Goal: Task Accomplishment & Management: Complete application form

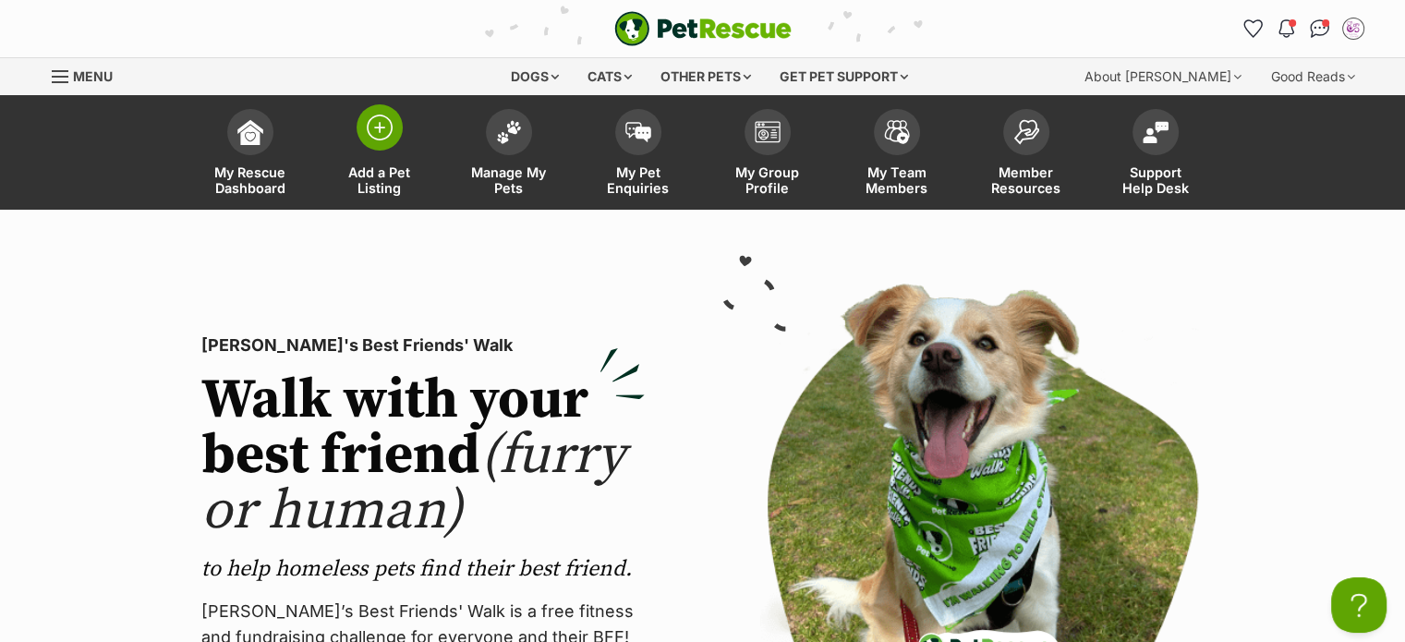
click at [392, 178] on span "Add a Pet Listing" at bounding box center [379, 179] width 83 height 31
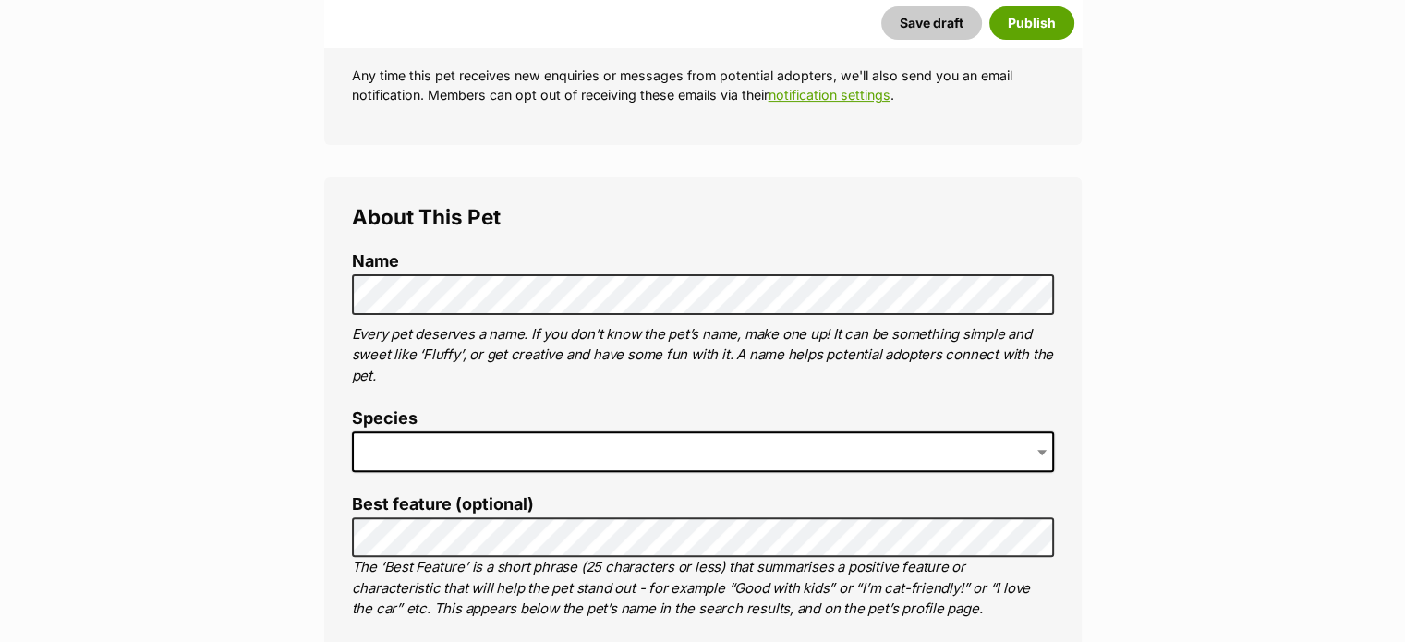
scroll to position [567, 0]
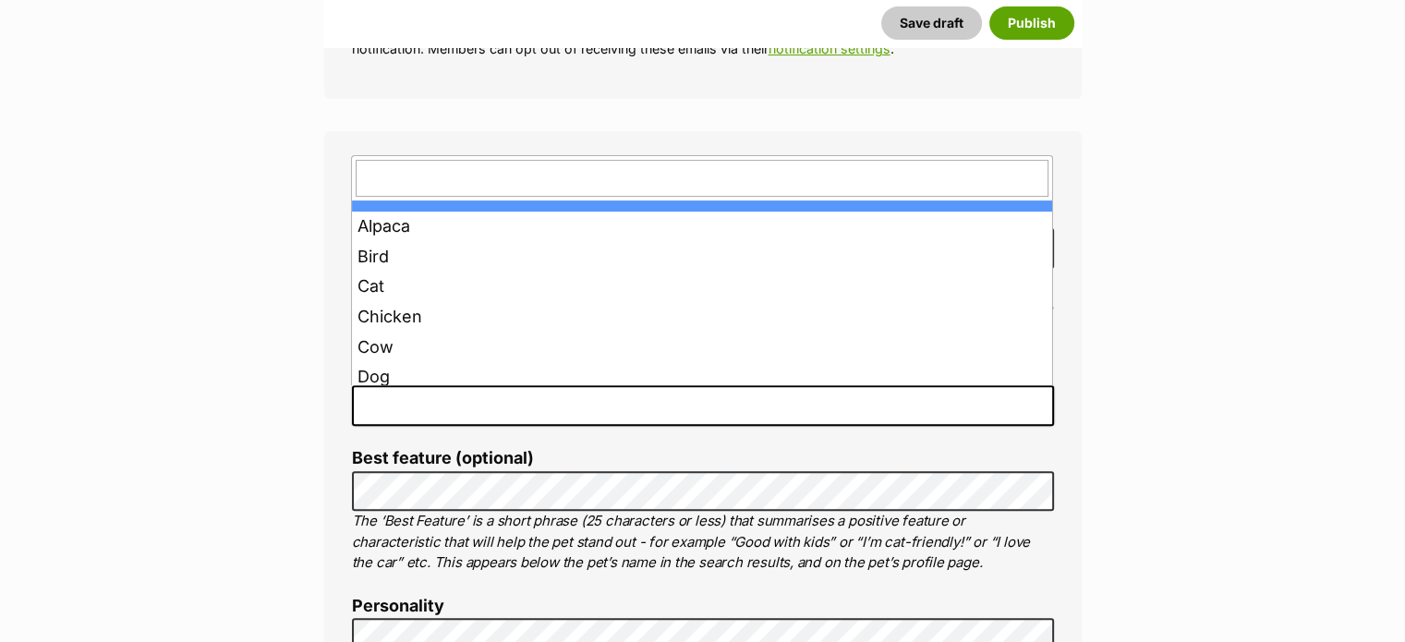
click at [662, 397] on span at bounding box center [703, 405] width 702 height 41
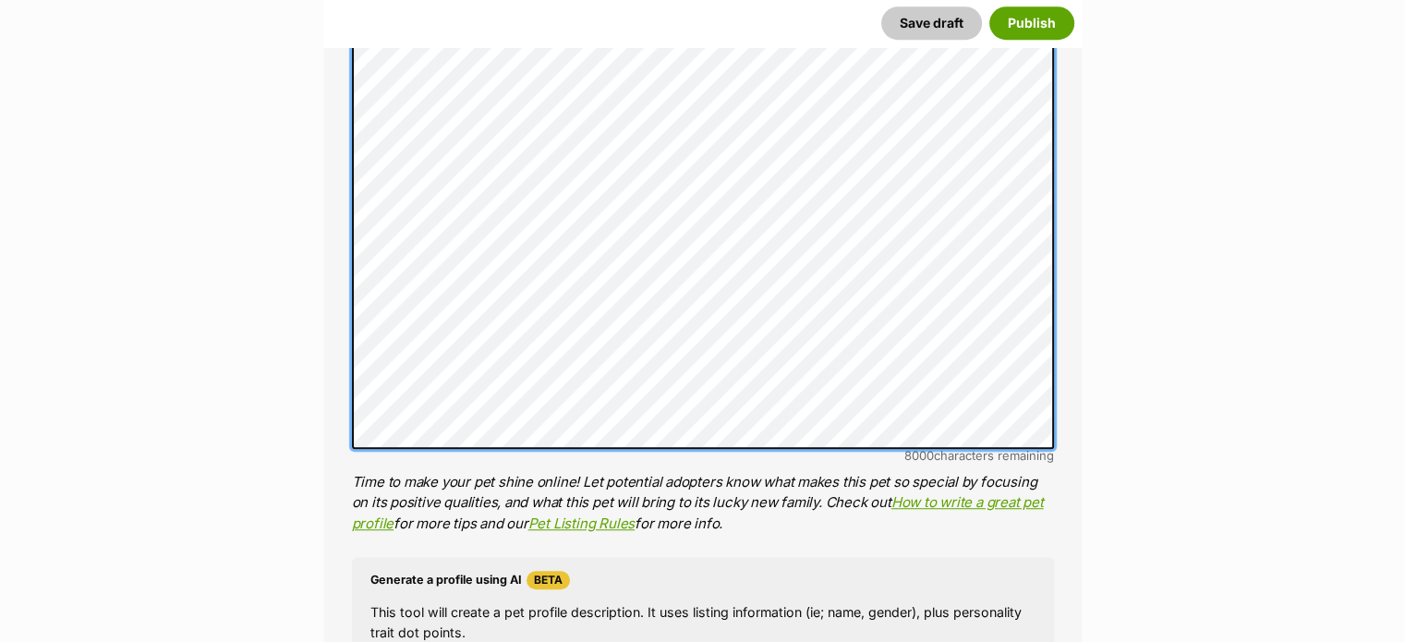
scroll to position [1146, 0]
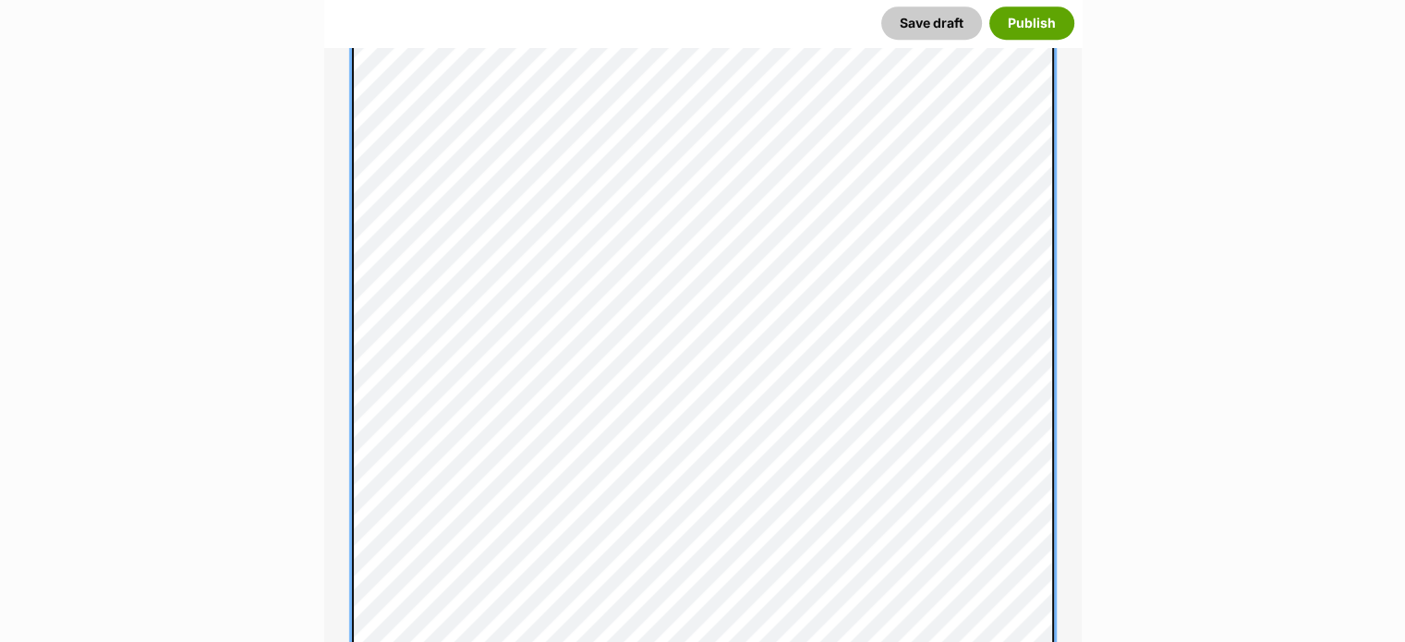
click at [349, 269] on div "About This Pet Name Henlo there, it looks like you might be using the pet name …" at bounding box center [703, 429] width 758 height 1755
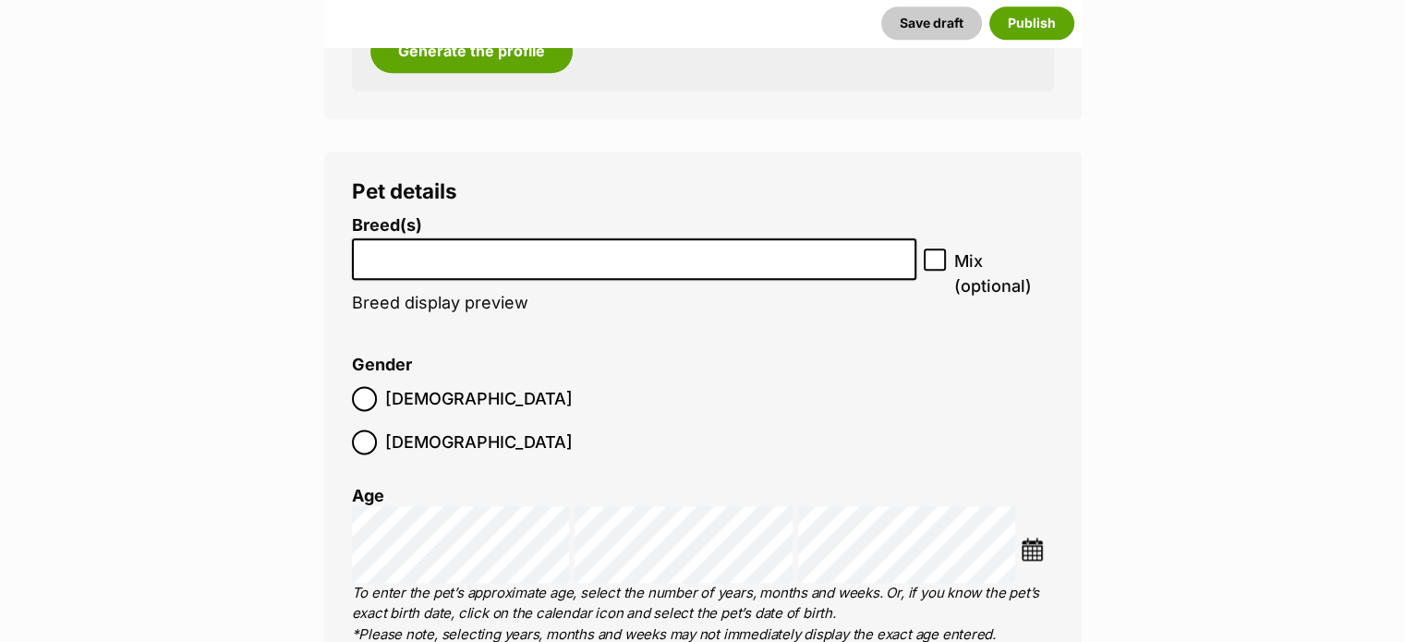
scroll to position [2309, 0]
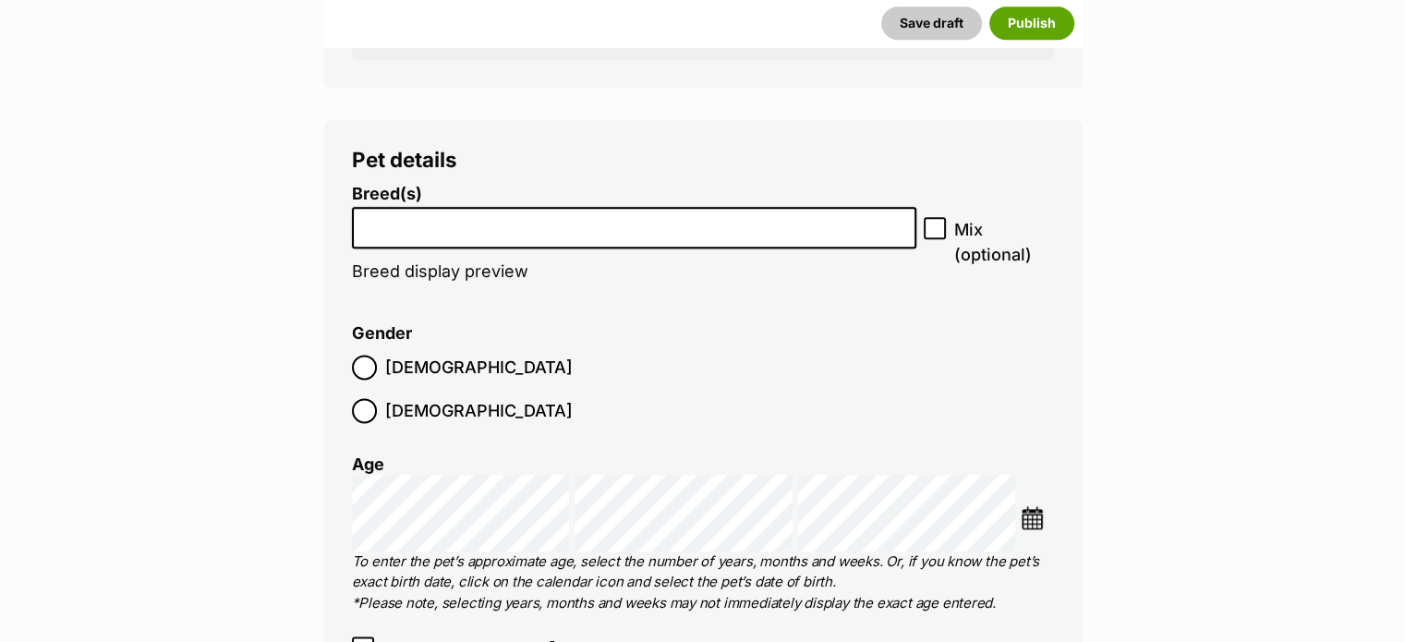
click at [1038, 506] on img at bounding box center [1032, 517] width 23 height 23
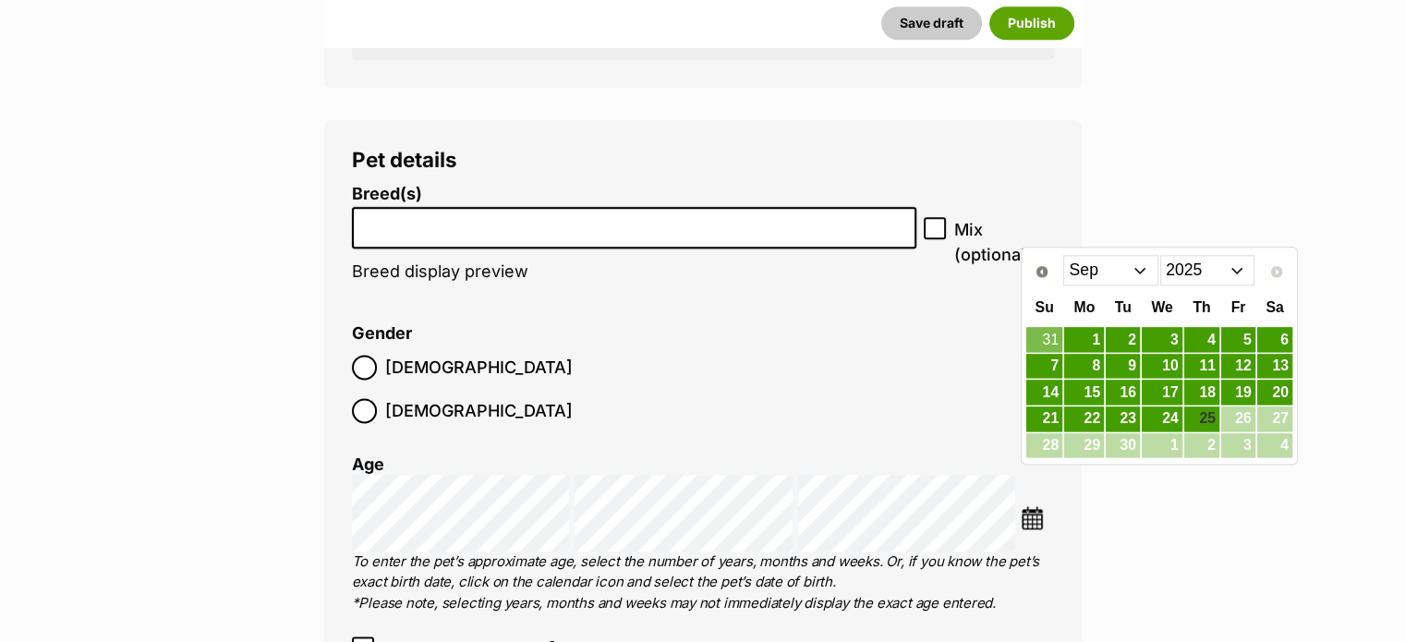
click at [1138, 277] on select "Jan Feb Mar Apr May Jun Jul Aug Sep" at bounding box center [1110, 270] width 95 height 30
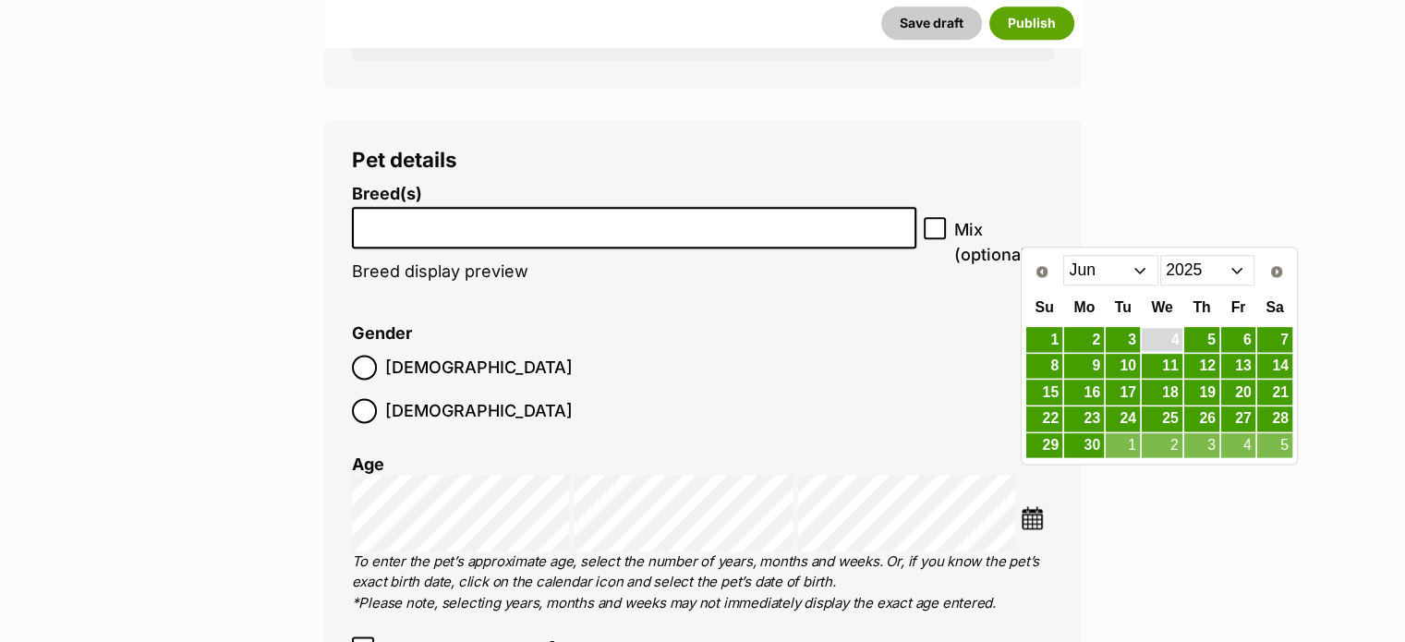
click at [1171, 345] on link "4" at bounding box center [1162, 339] width 41 height 23
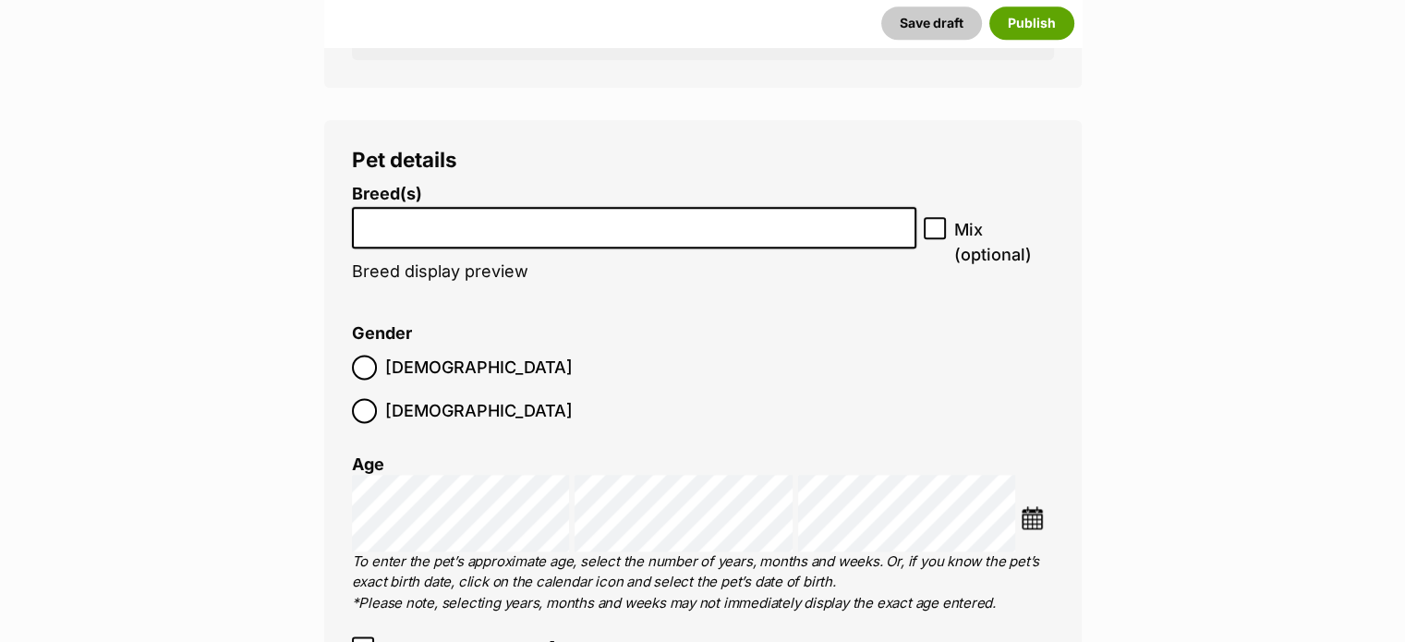
click at [613, 221] on input "search" at bounding box center [634, 222] width 552 height 19
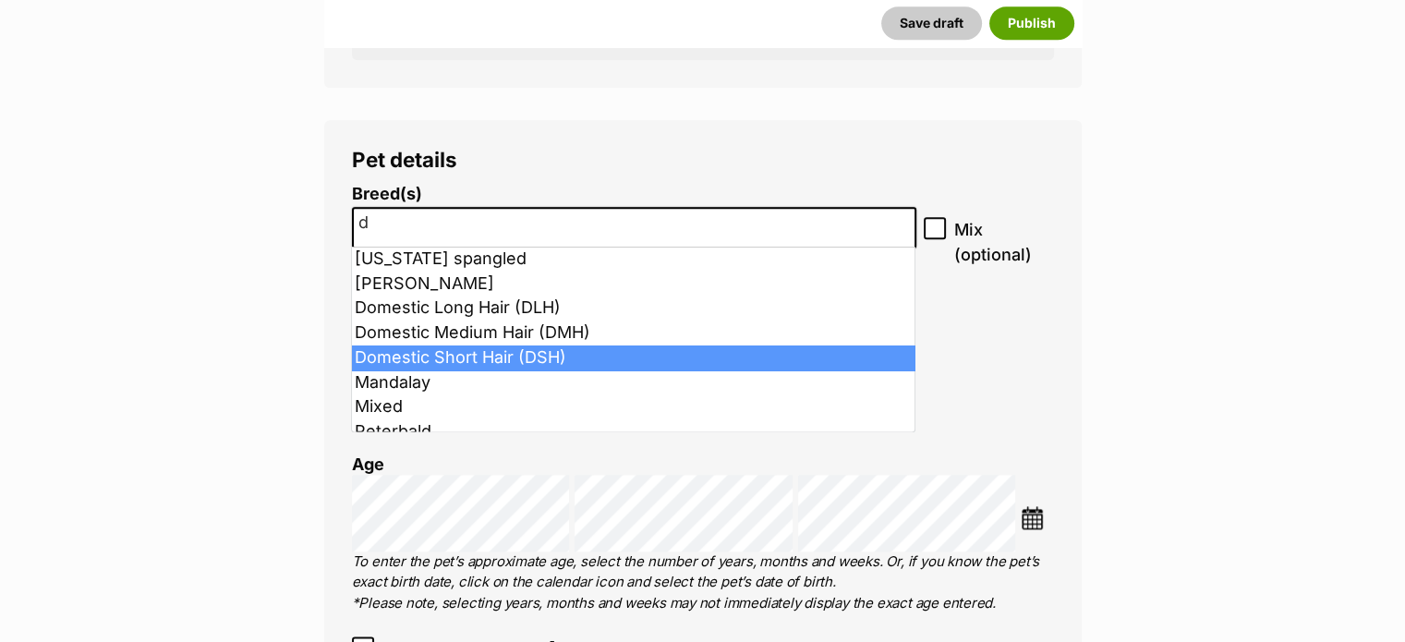
type input "d"
select select "252102"
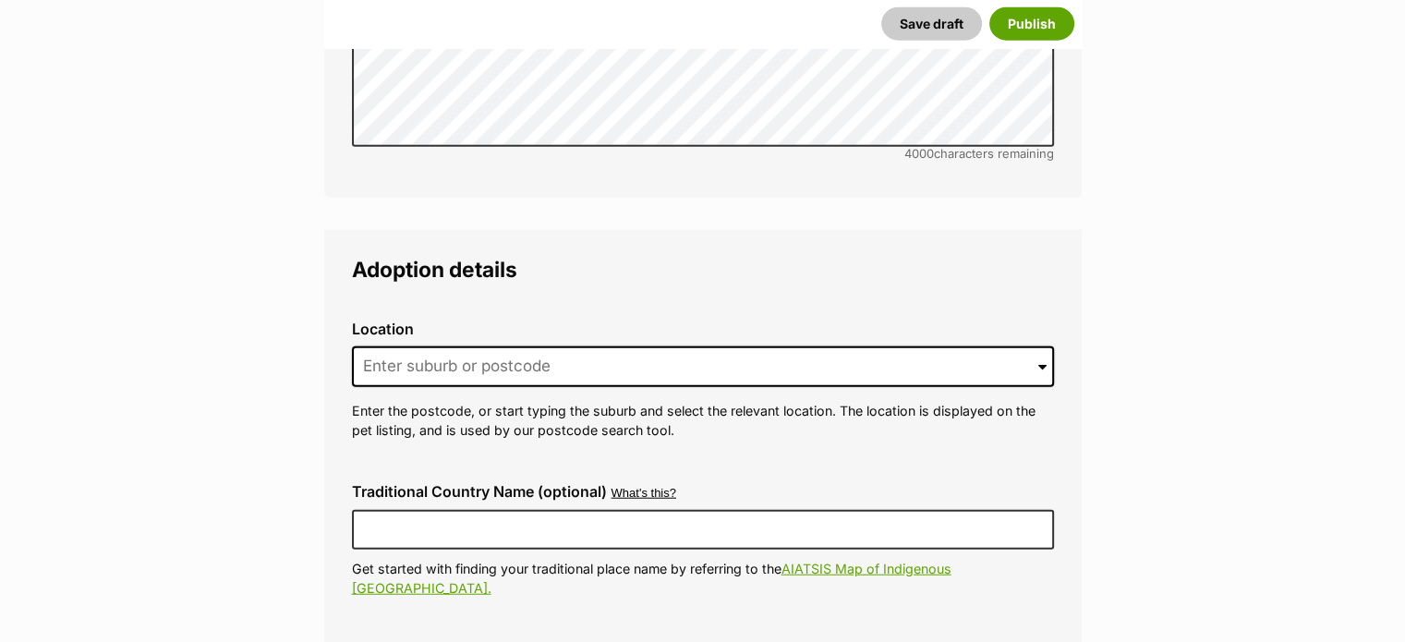
scroll to position [4501, 0]
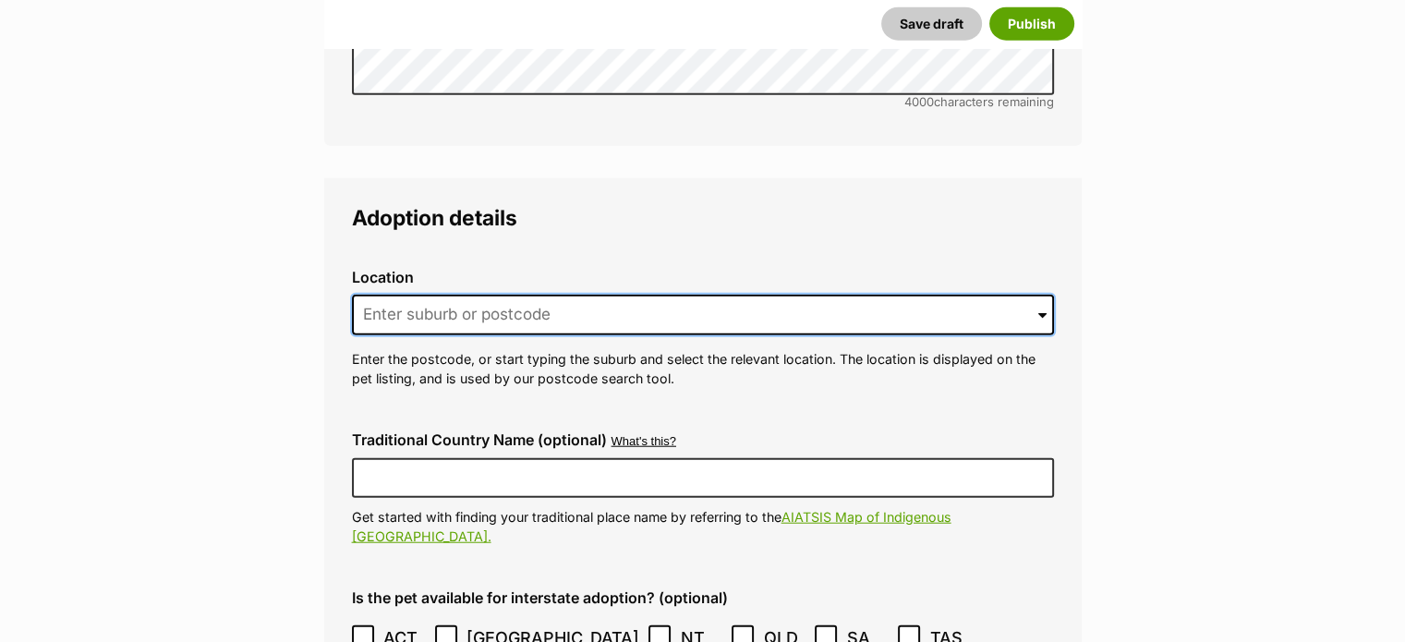
click at [775, 295] on input at bounding box center [703, 315] width 702 height 41
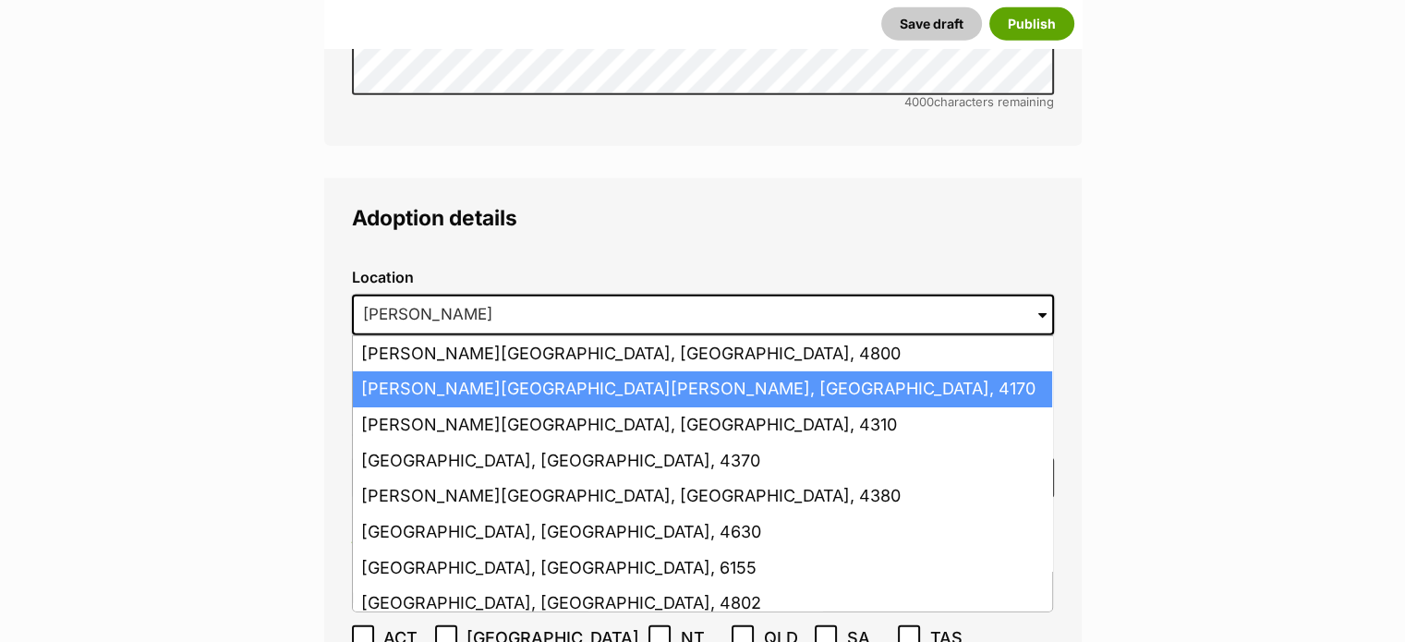
click at [754, 371] on li "Cannon Hill, Queensland, 4170" at bounding box center [702, 389] width 699 height 36
type input "Cannon Hill, Queensland, 4170"
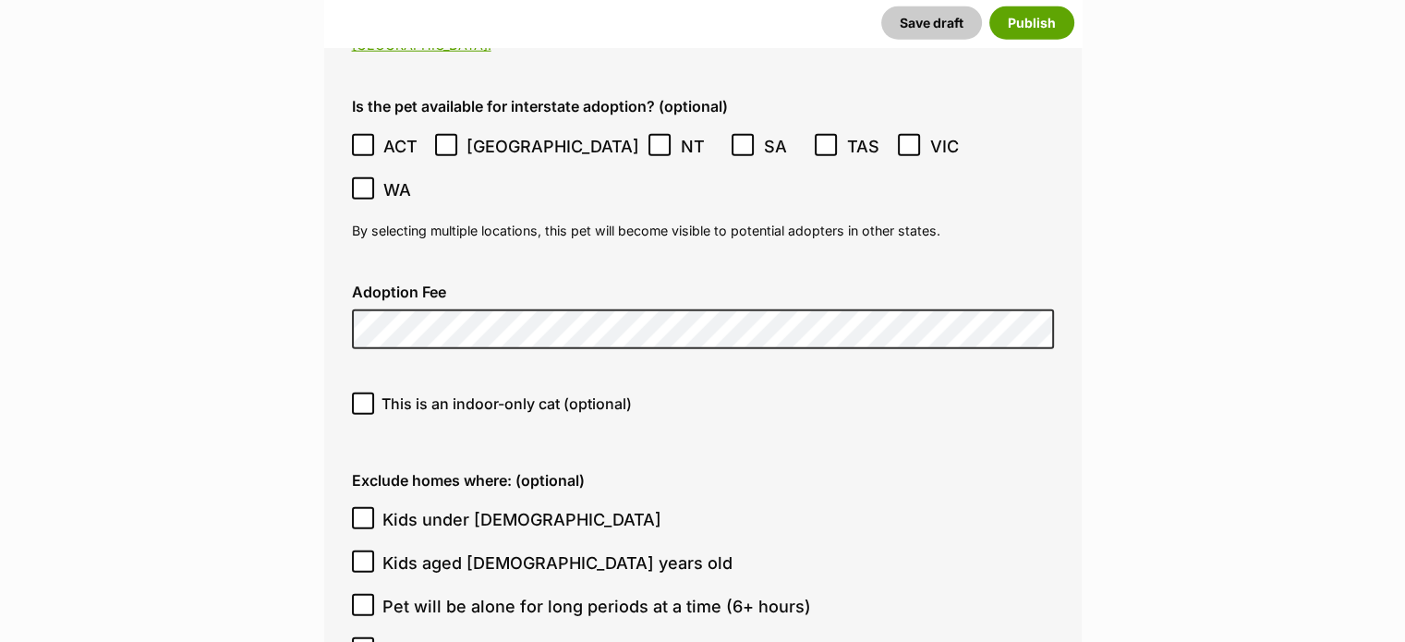
scroll to position [5014, 0]
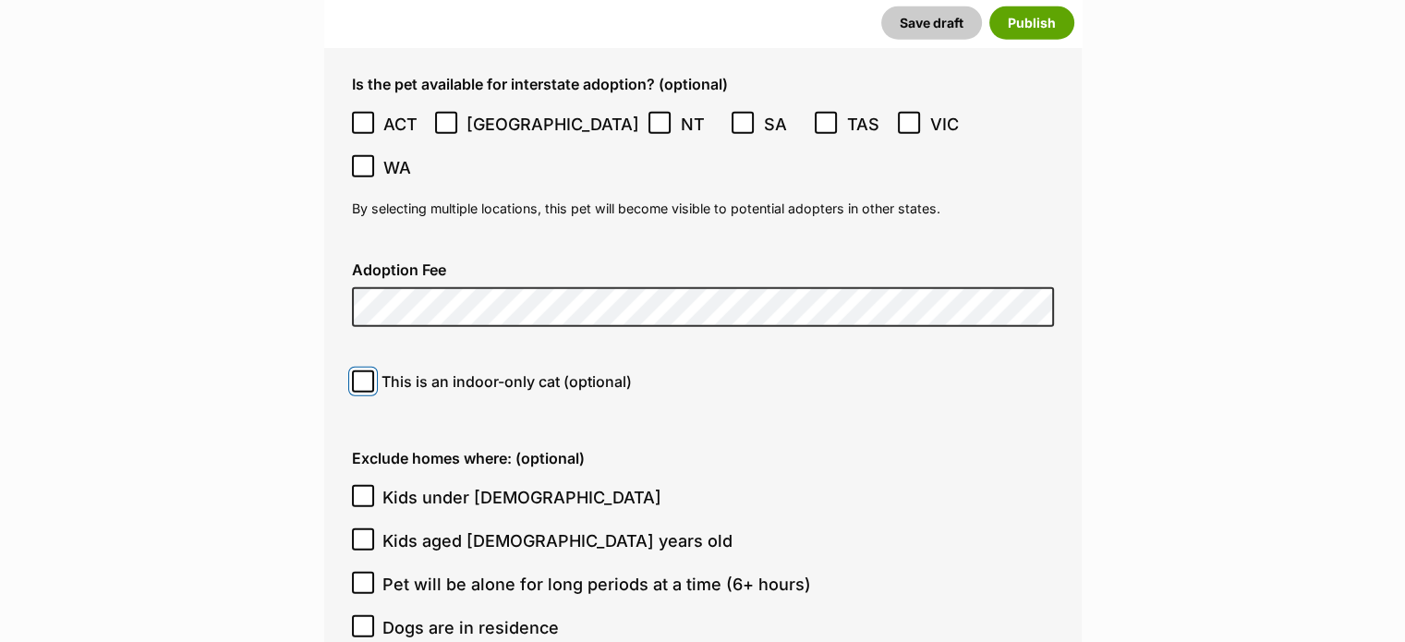
click at [370, 370] on input "This is an indoor-only cat (optional)" at bounding box center [363, 381] width 22 height 22
checkbox input "true"
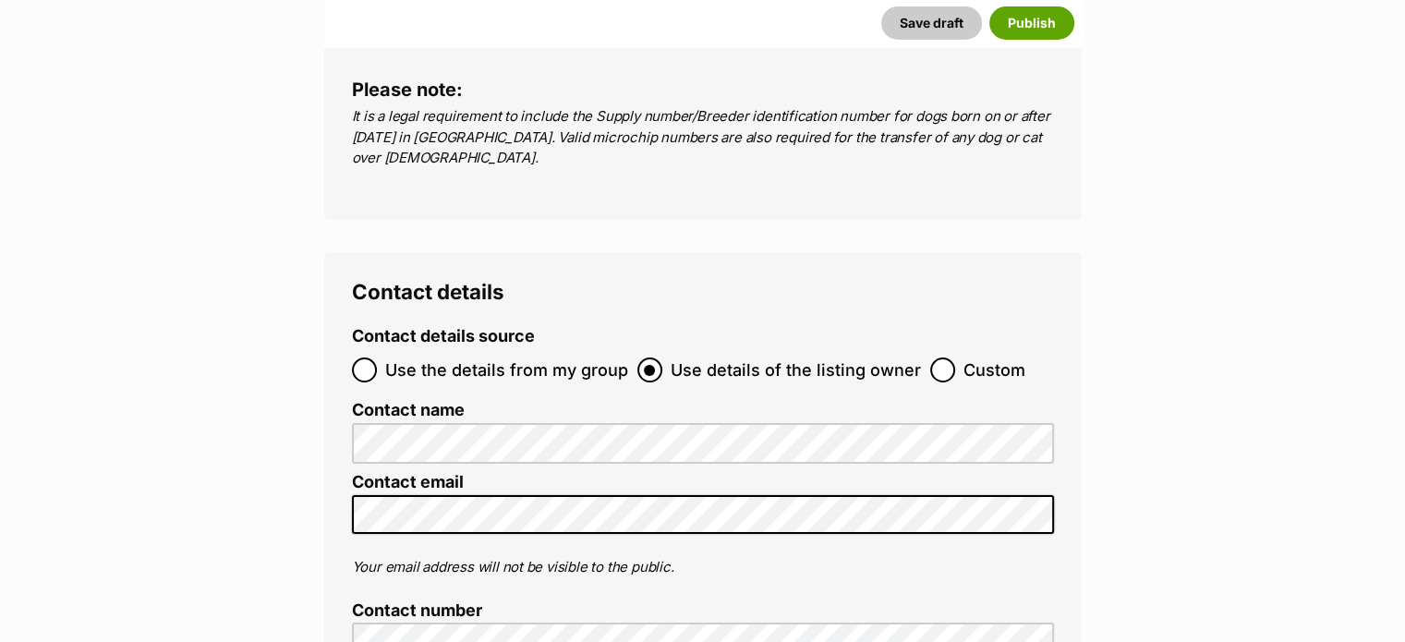
scroll to position [7024, 0]
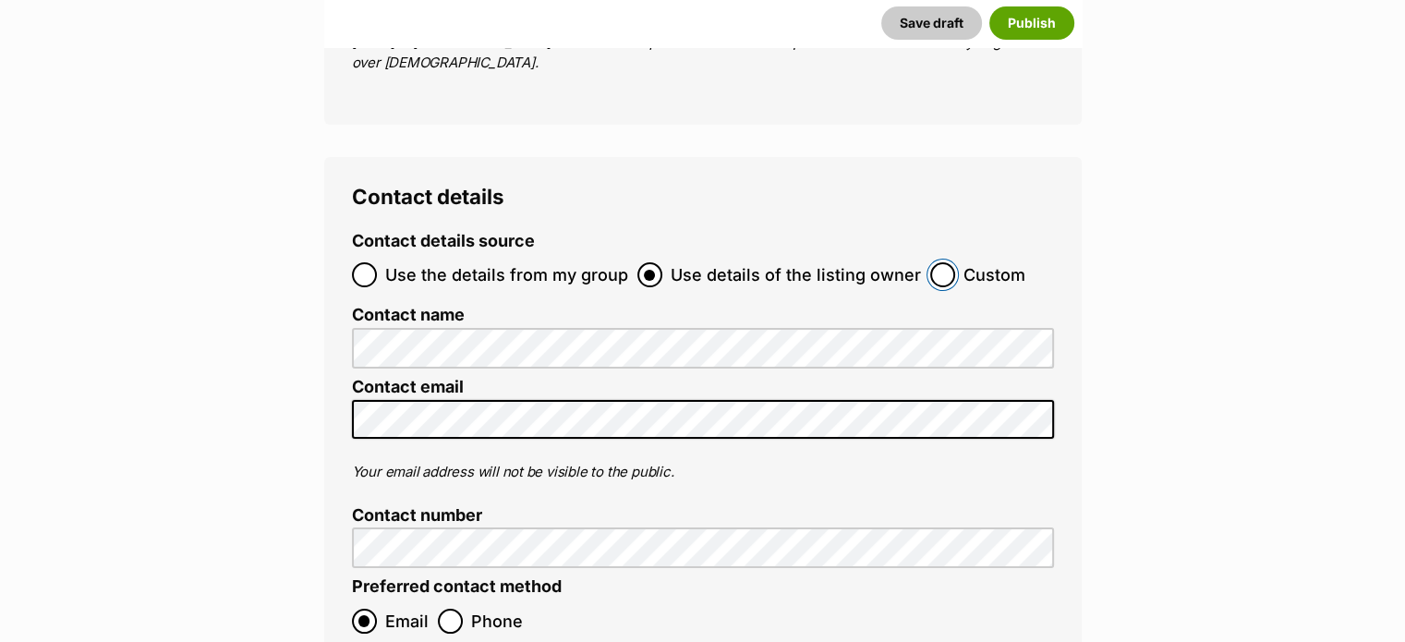
click at [939, 262] on input "Custom" at bounding box center [942, 274] width 25 height 25
radio input "true"
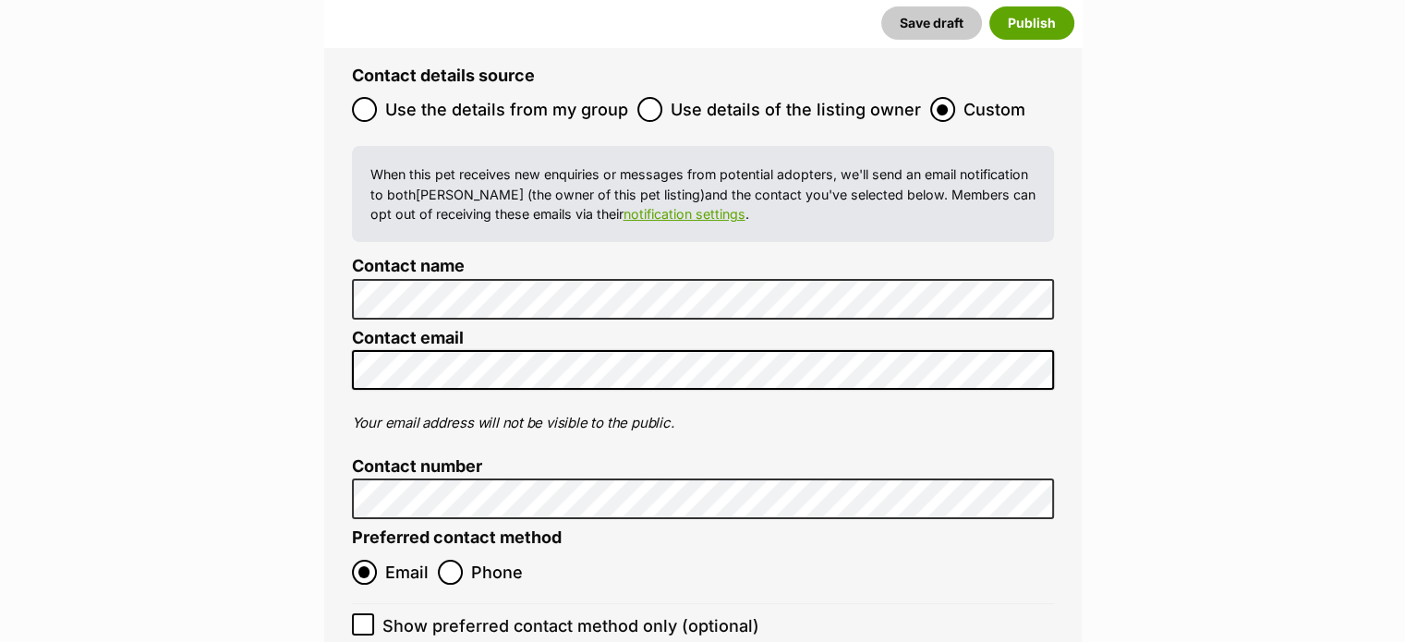
click at [365, 618] on icon at bounding box center [363, 624] width 13 height 13
click at [365, 613] on input "Show preferred contact method only (optional)" at bounding box center [363, 624] width 22 height 22
checkbox input "true"
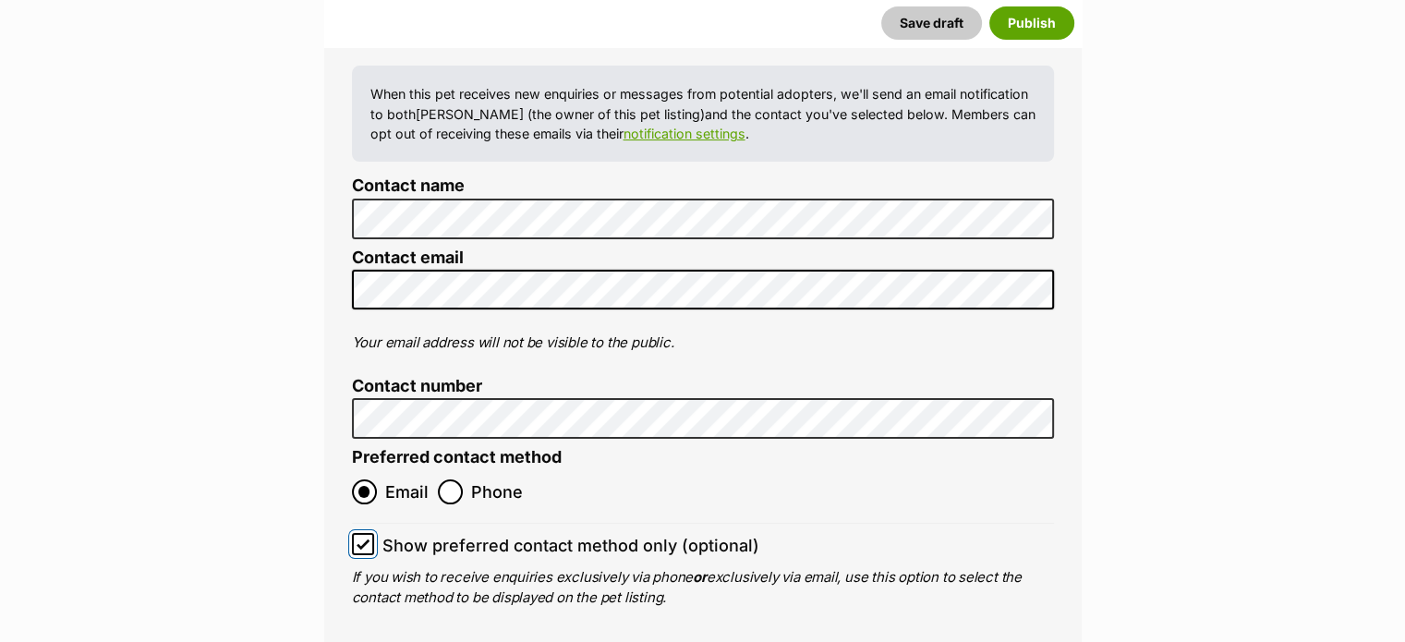
scroll to position [7281, 0]
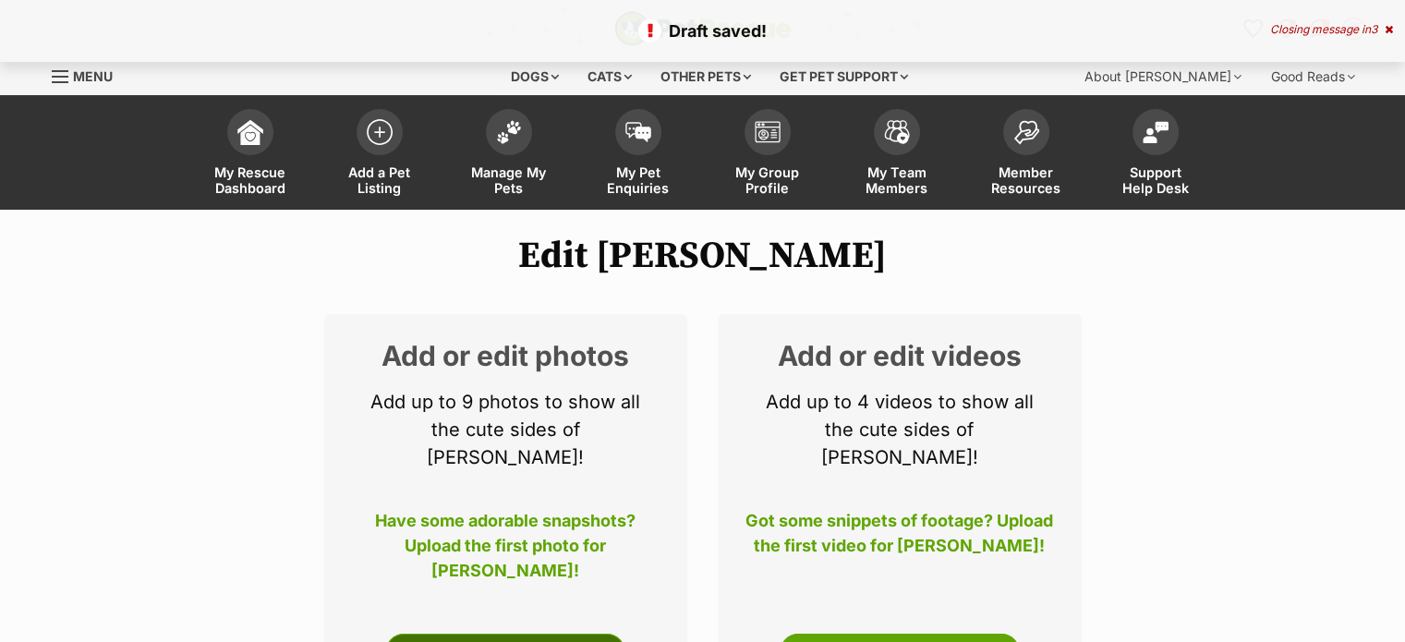
click at [553, 634] on link "Edit Photos" at bounding box center [505, 652] width 240 height 37
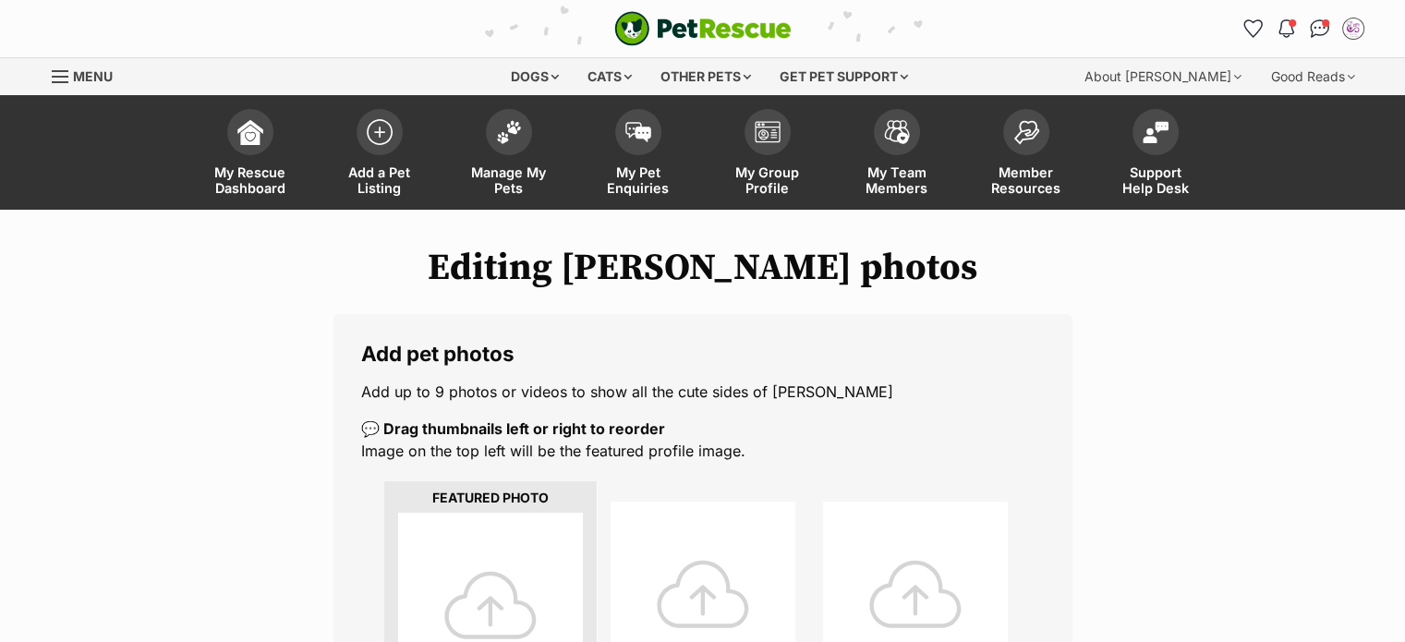
click at [547, 561] on div at bounding box center [490, 605] width 185 height 185
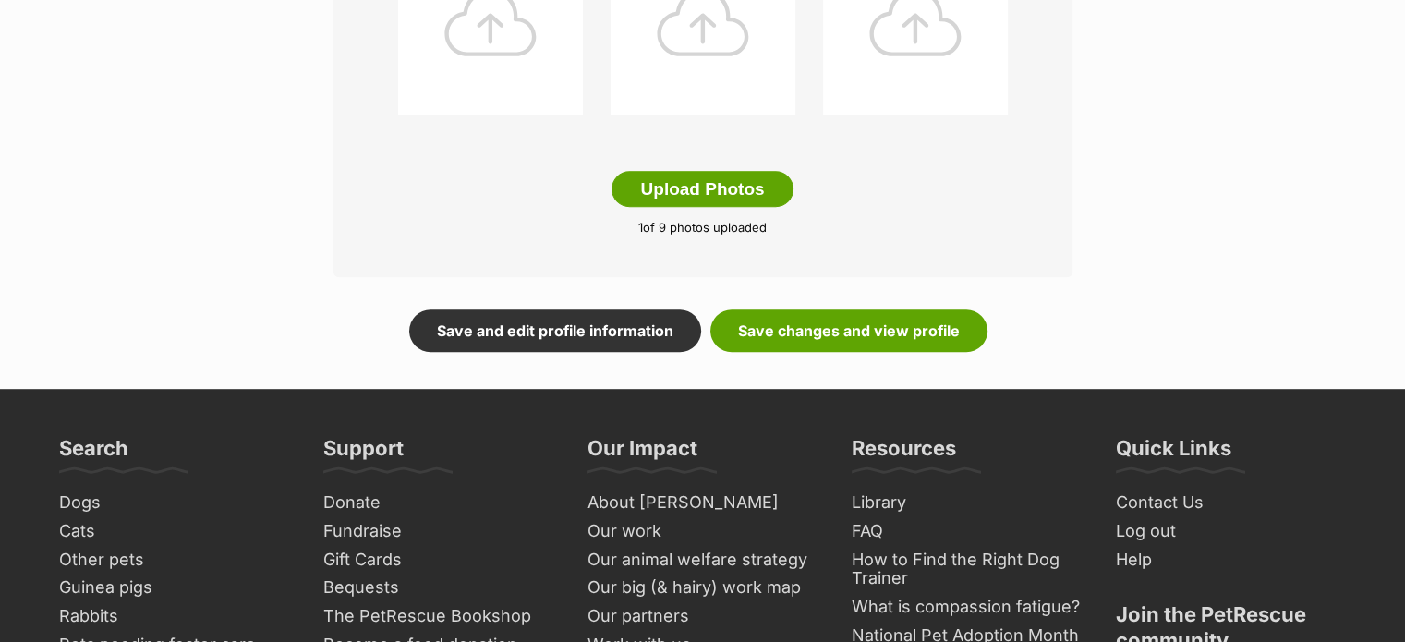
scroll to position [1098, 0]
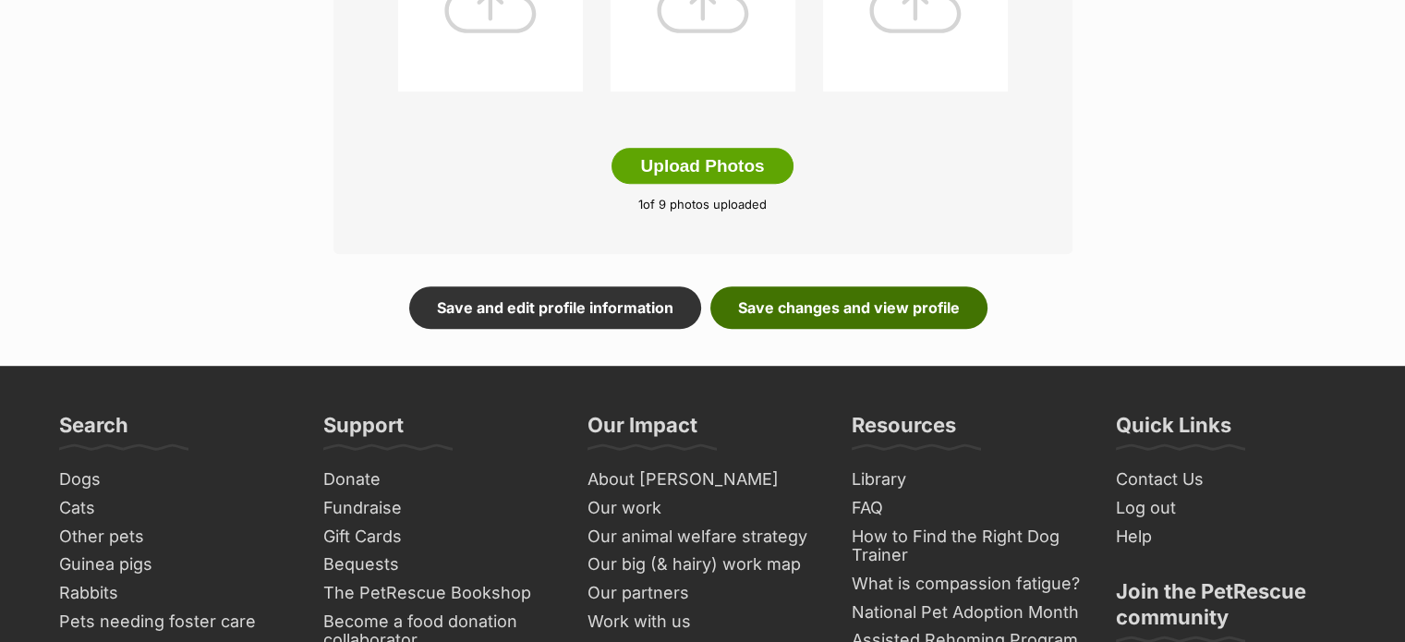
click at [836, 308] on link "Save changes and view profile" at bounding box center [848, 307] width 277 height 42
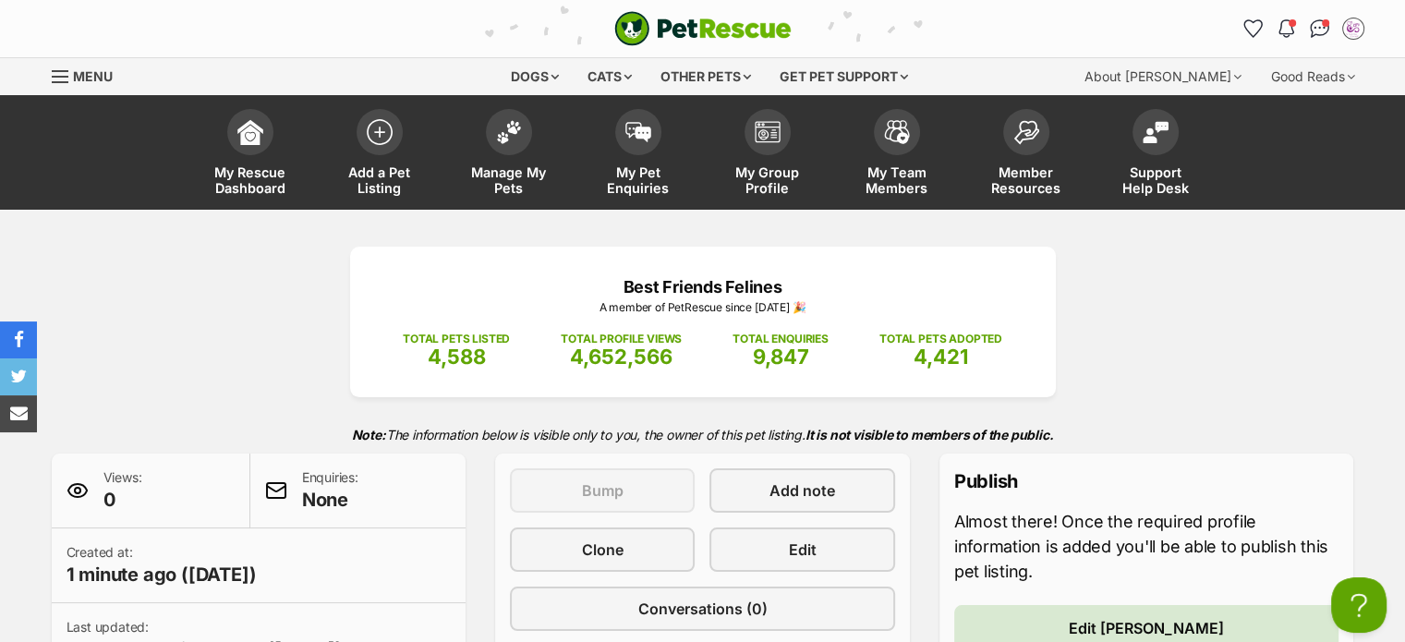
click at [61, 86] on link "Menu" at bounding box center [89, 74] width 74 height 33
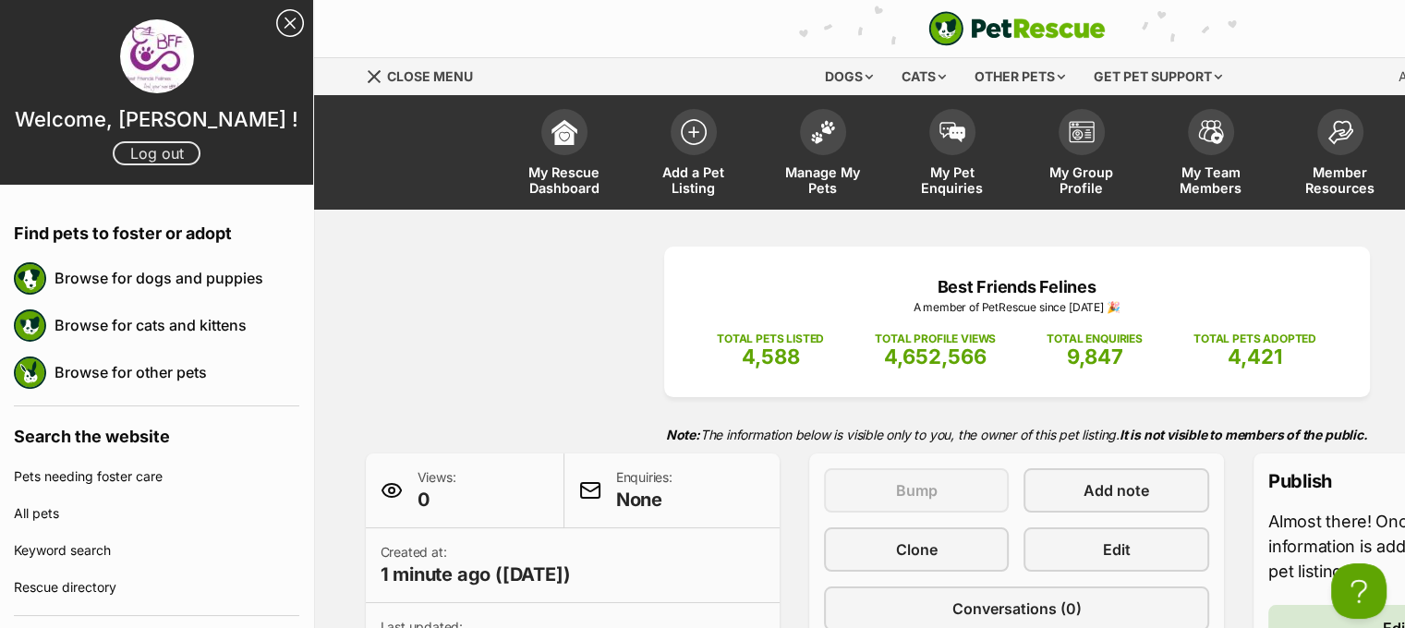
click at [134, 154] on link "Log out" at bounding box center [157, 153] width 88 height 24
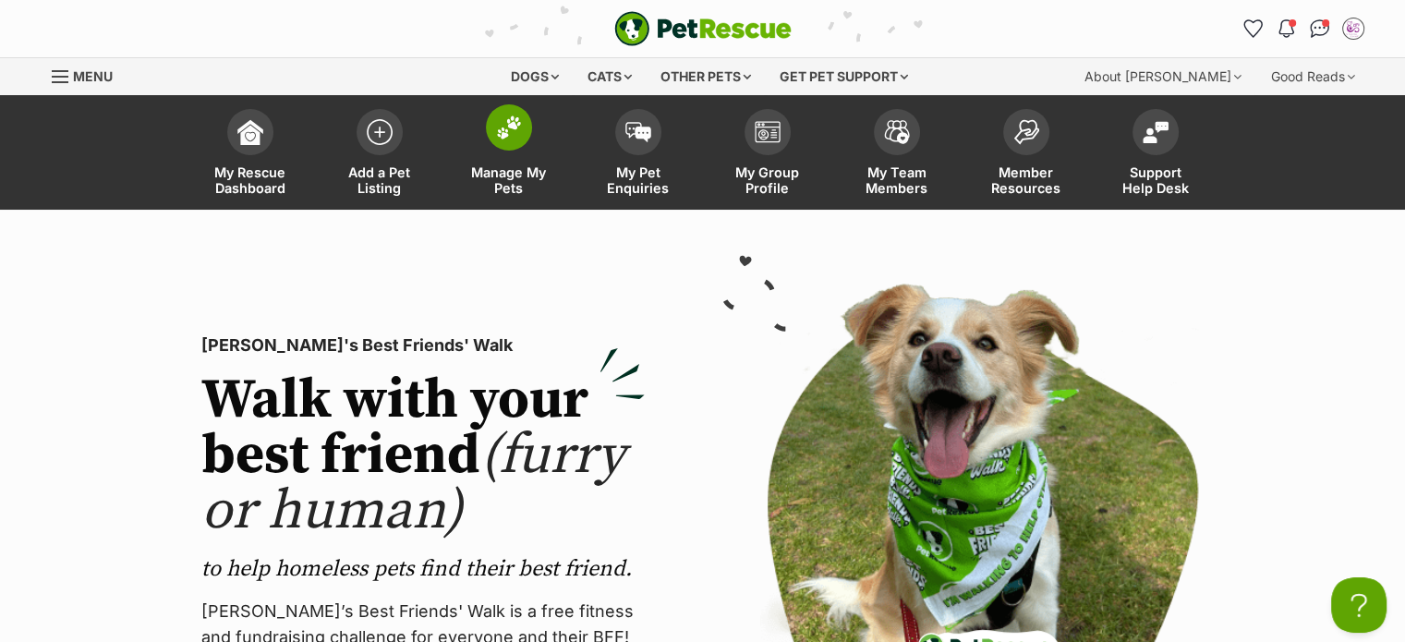
click at [506, 177] on span "Manage My Pets" at bounding box center [508, 179] width 83 height 31
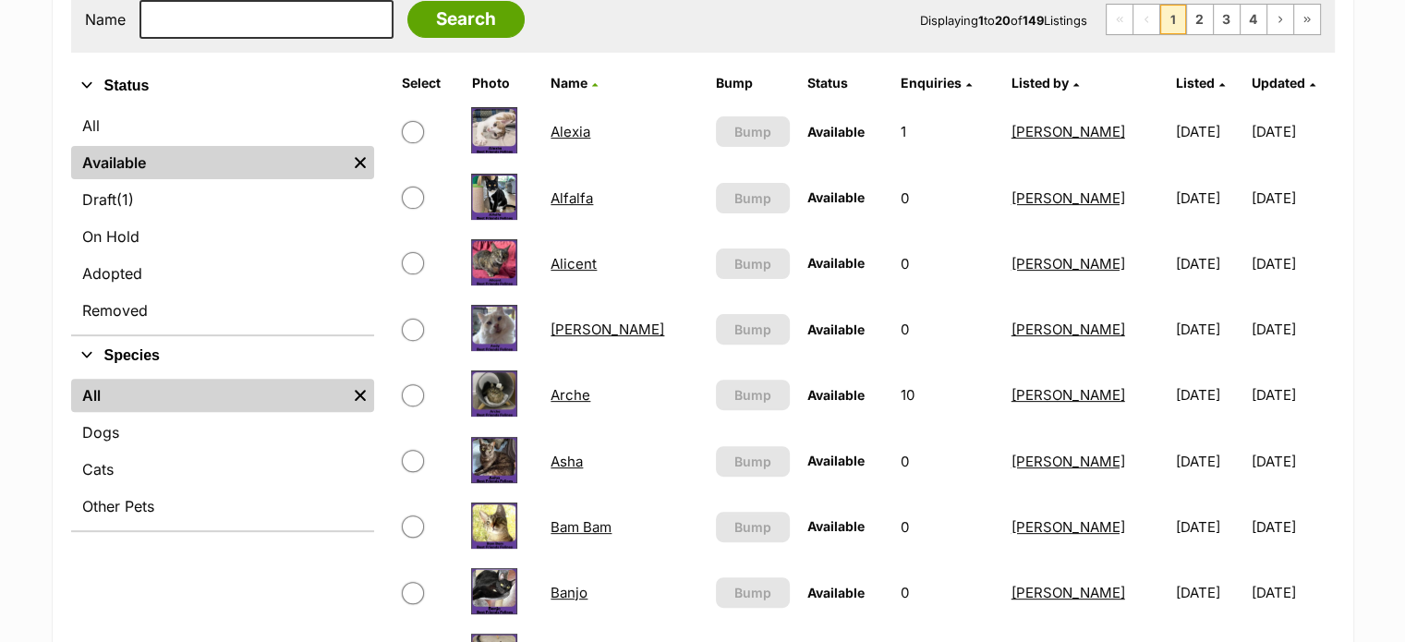
scroll to position [594, 0]
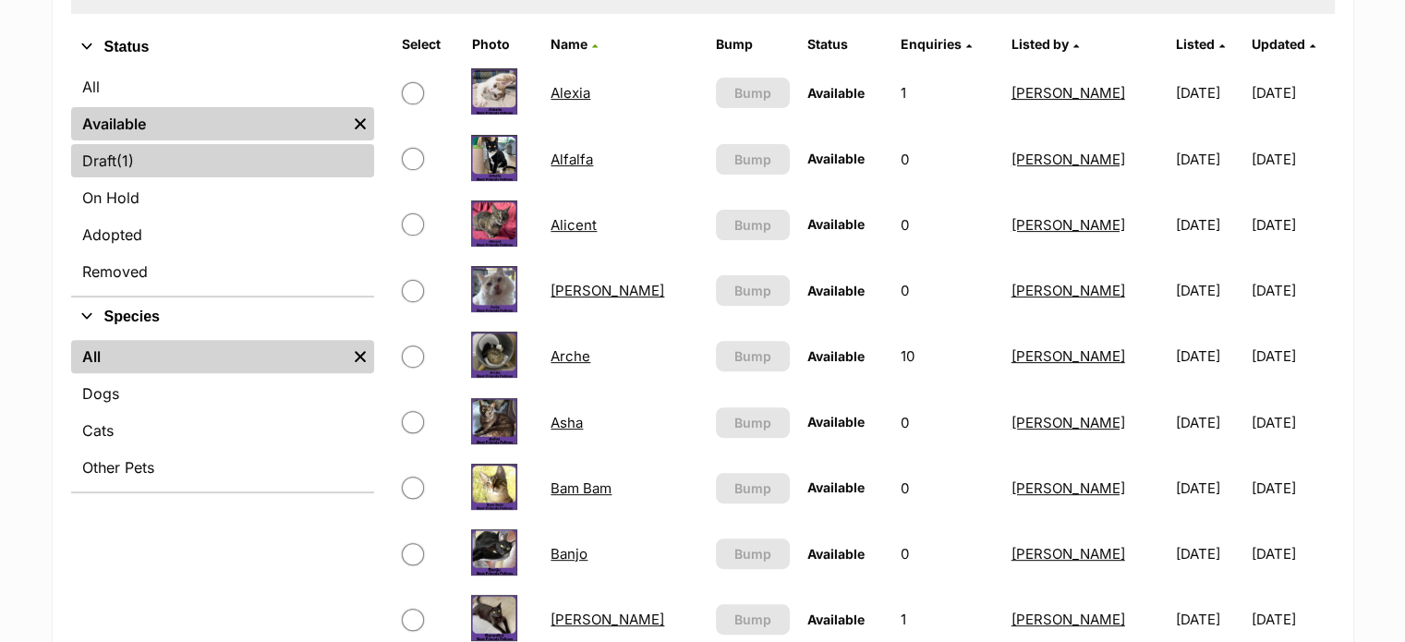
click at [215, 165] on link "Draft (1) Items" at bounding box center [222, 160] width 303 height 33
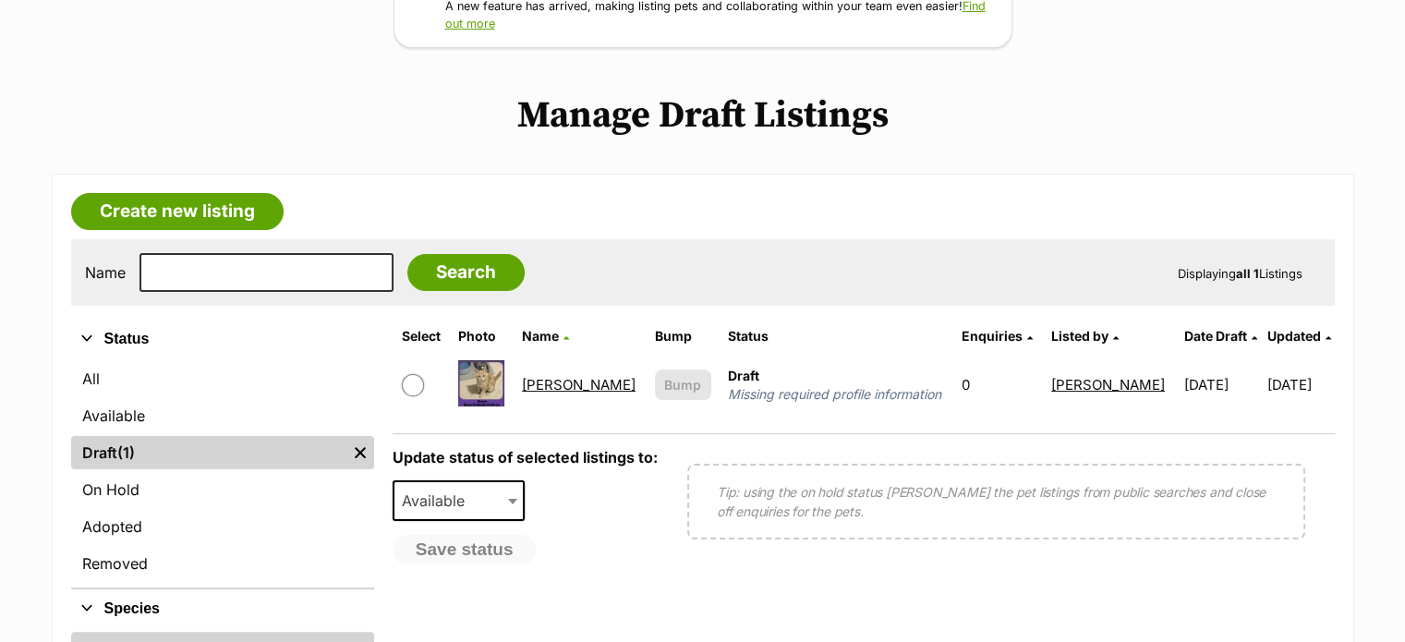
scroll to position [397, 0]
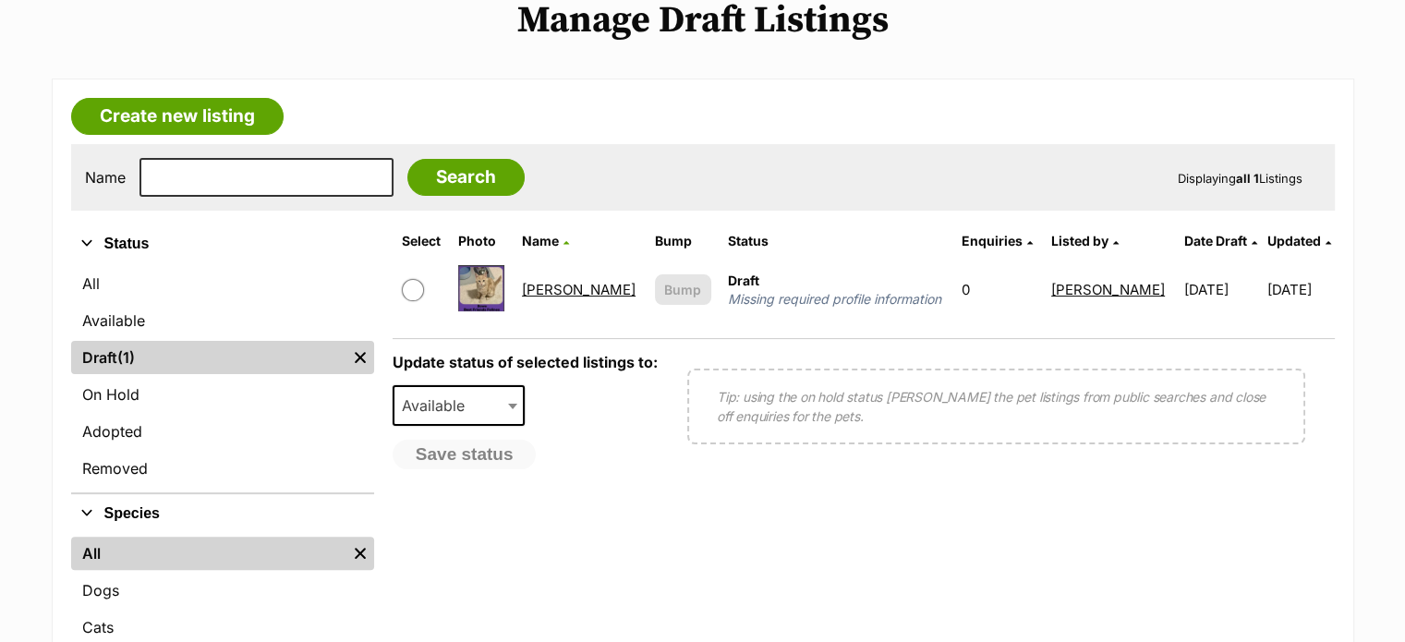
click at [543, 291] on link "[PERSON_NAME]" at bounding box center [579, 290] width 114 height 18
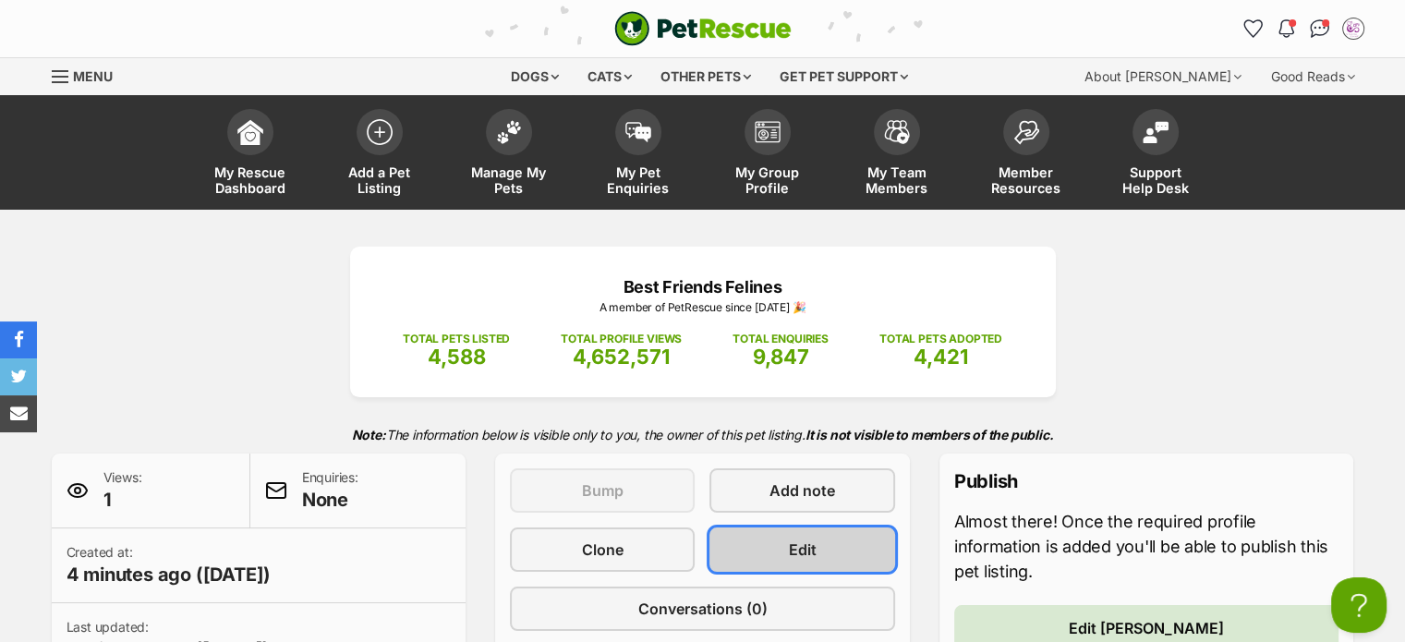
click at [809, 532] on link "Edit" at bounding box center [801, 549] width 185 height 44
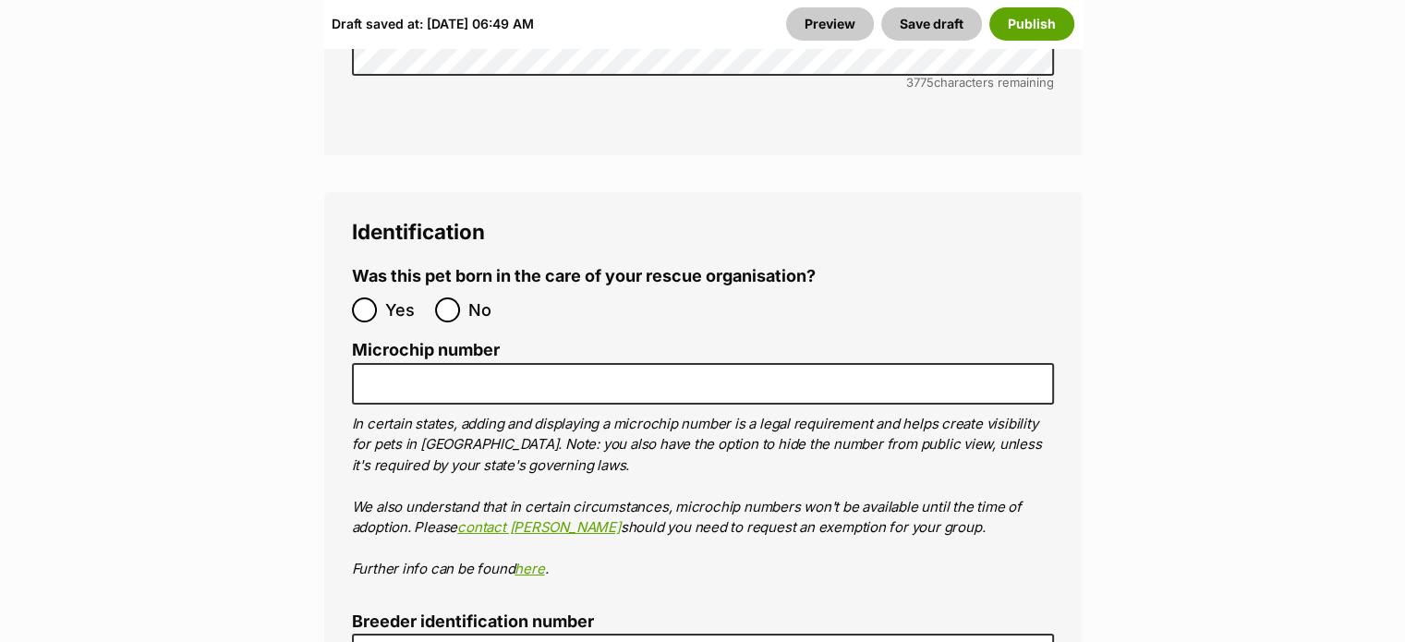
scroll to position [6766, 0]
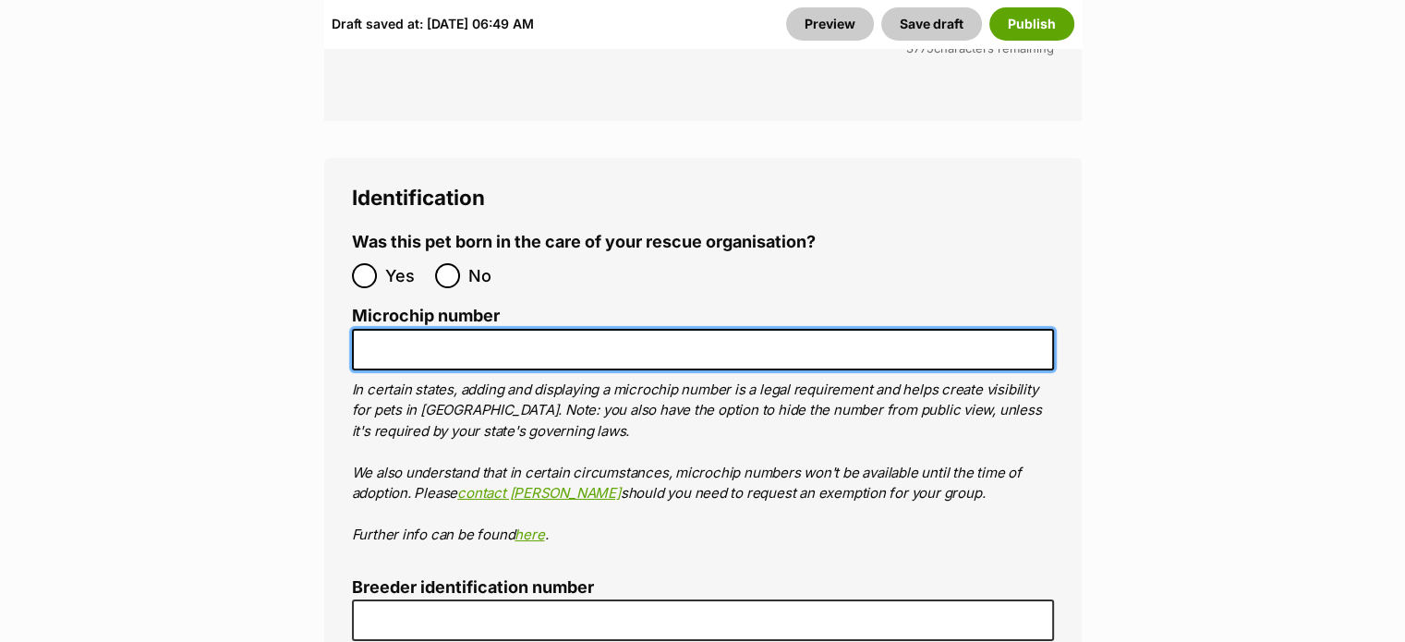
click at [513, 329] on input "Microchip number" at bounding box center [703, 350] width 702 height 42
paste input "953010007761079"
type input "953010007761079"
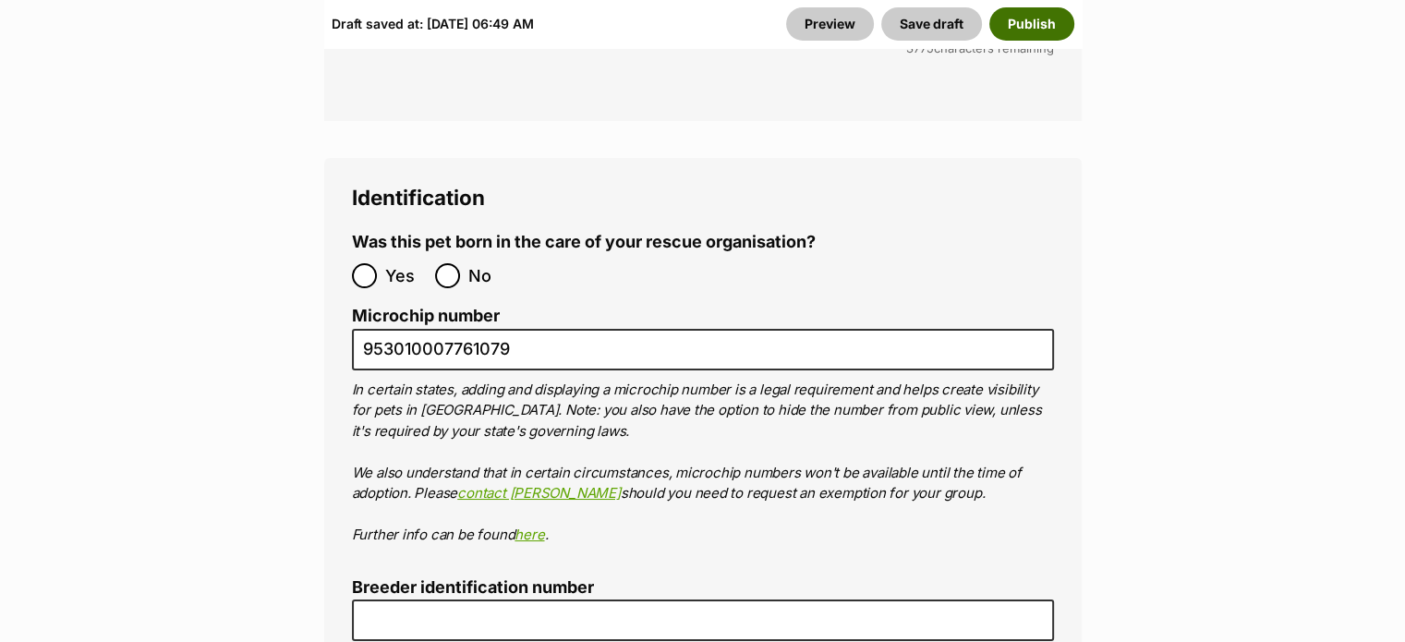
click at [1031, 22] on button "Publish" at bounding box center [1031, 22] width 85 height 33
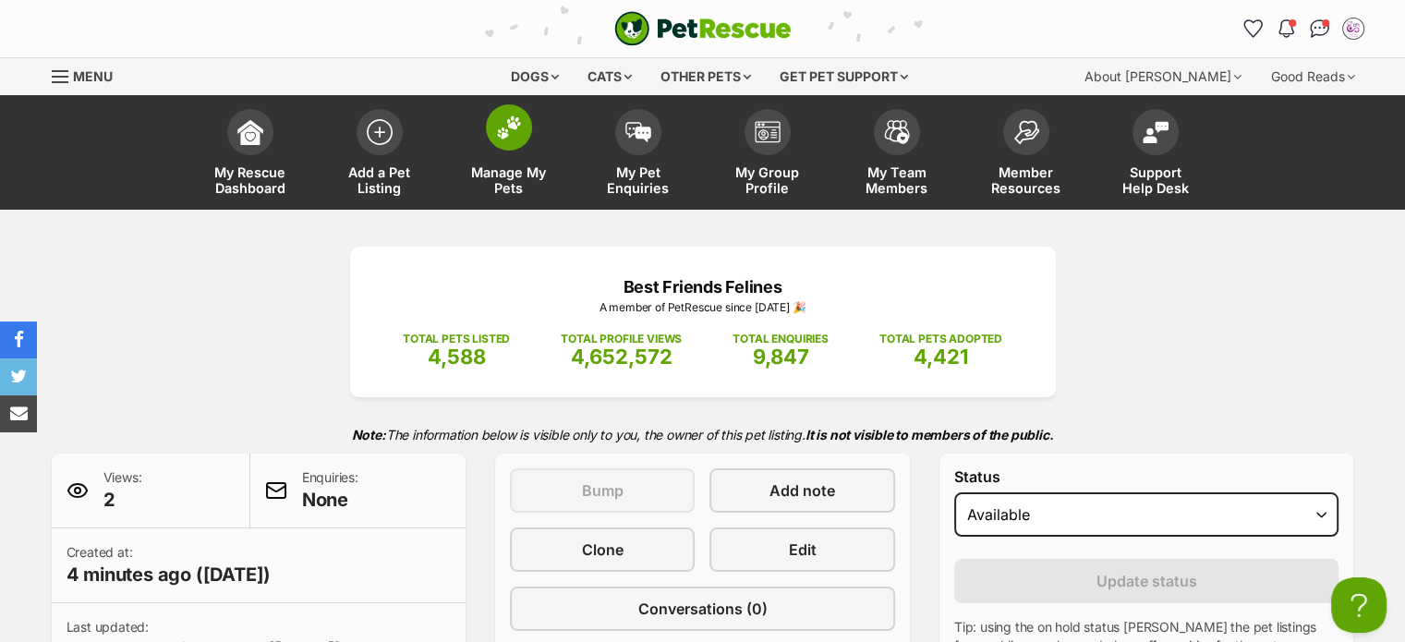
click at [509, 184] on span "Manage My Pets" at bounding box center [508, 179] width 83 height 31
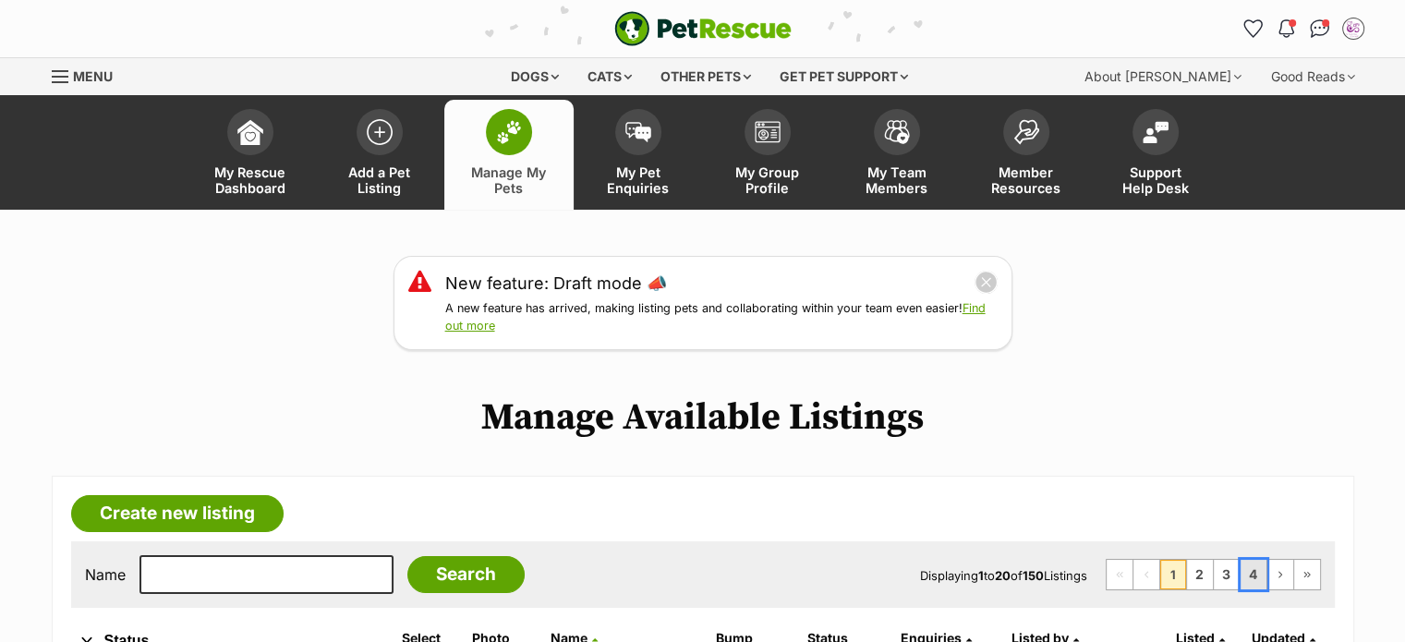
click at [1256, 575] on link "4" at bounding box center [1254, 575] width 26 height 30
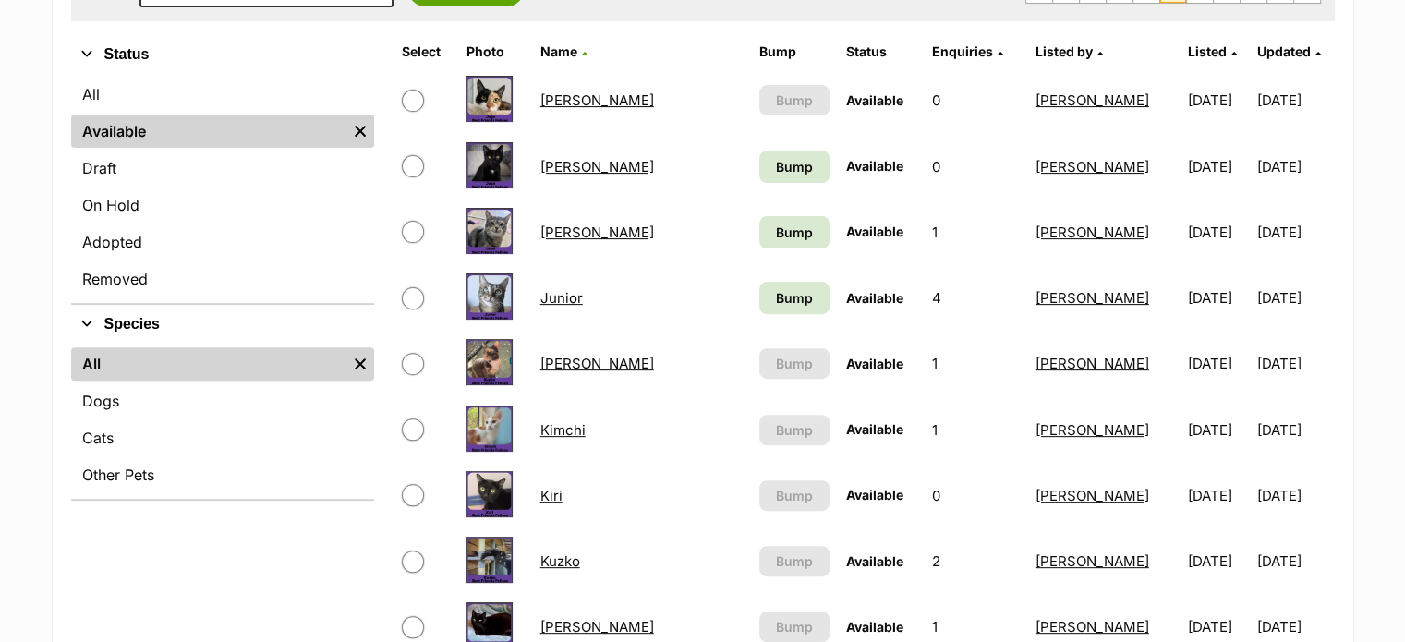
scroll to position [594, 0]
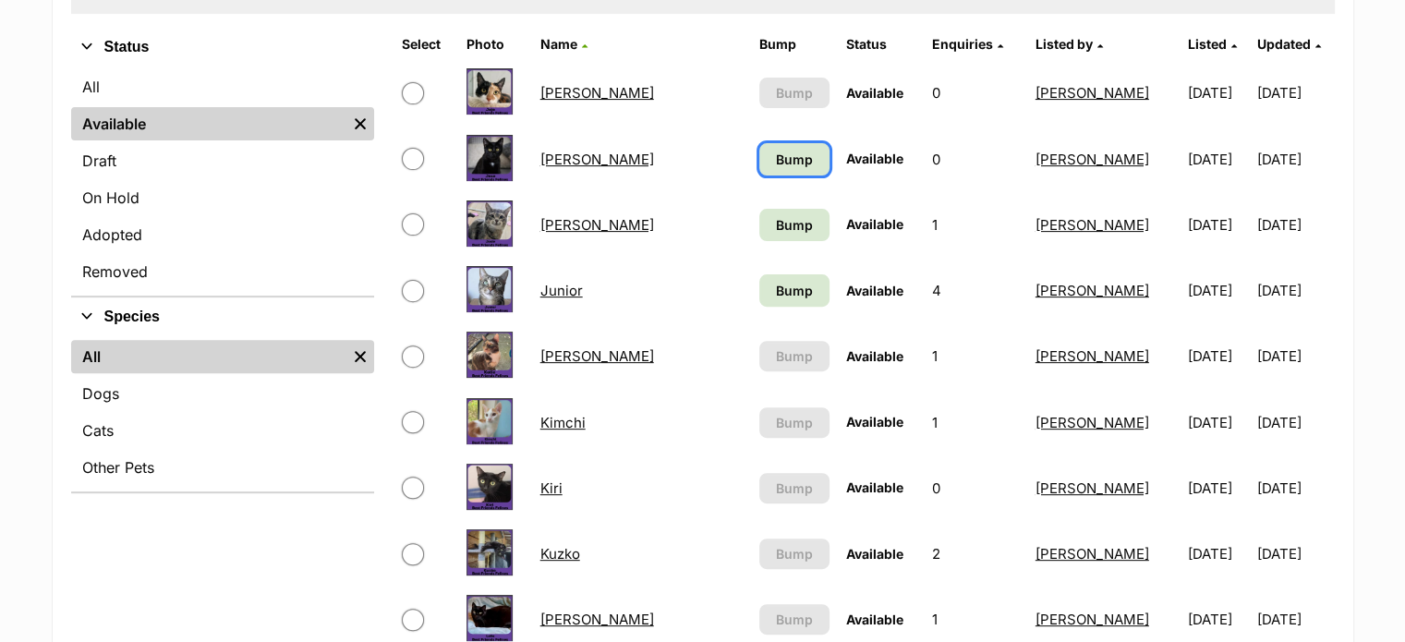
click at [776, 151] on span "Bump" at bounding box center [794, 159] width 37 height 19
click at [776, 221] on span "Bump" at bounding box center [794, 224] width 37 height 19
click at [776, 294] on span "Bump" at bounding box center [794, 290] width 37 height 19
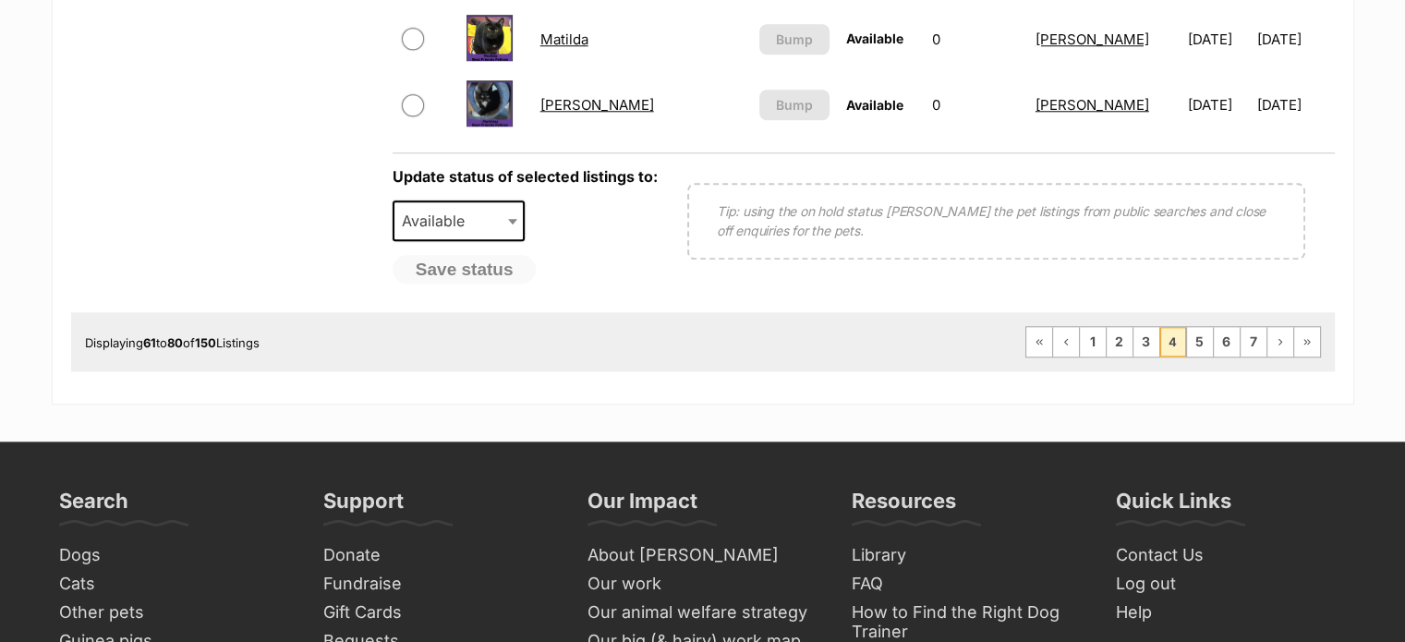
scroll to position [1817, 0]
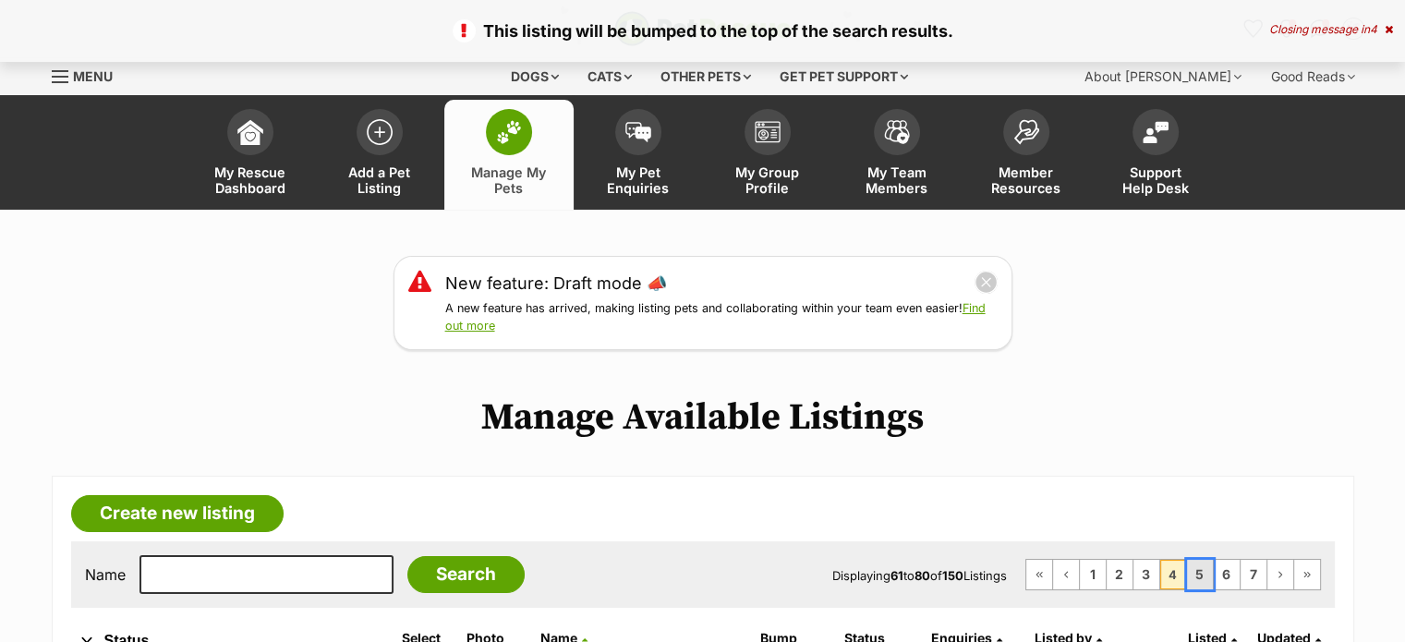
click at [1203, 573] on link "5" at bounding box center [1200, 575] width 26 height 30
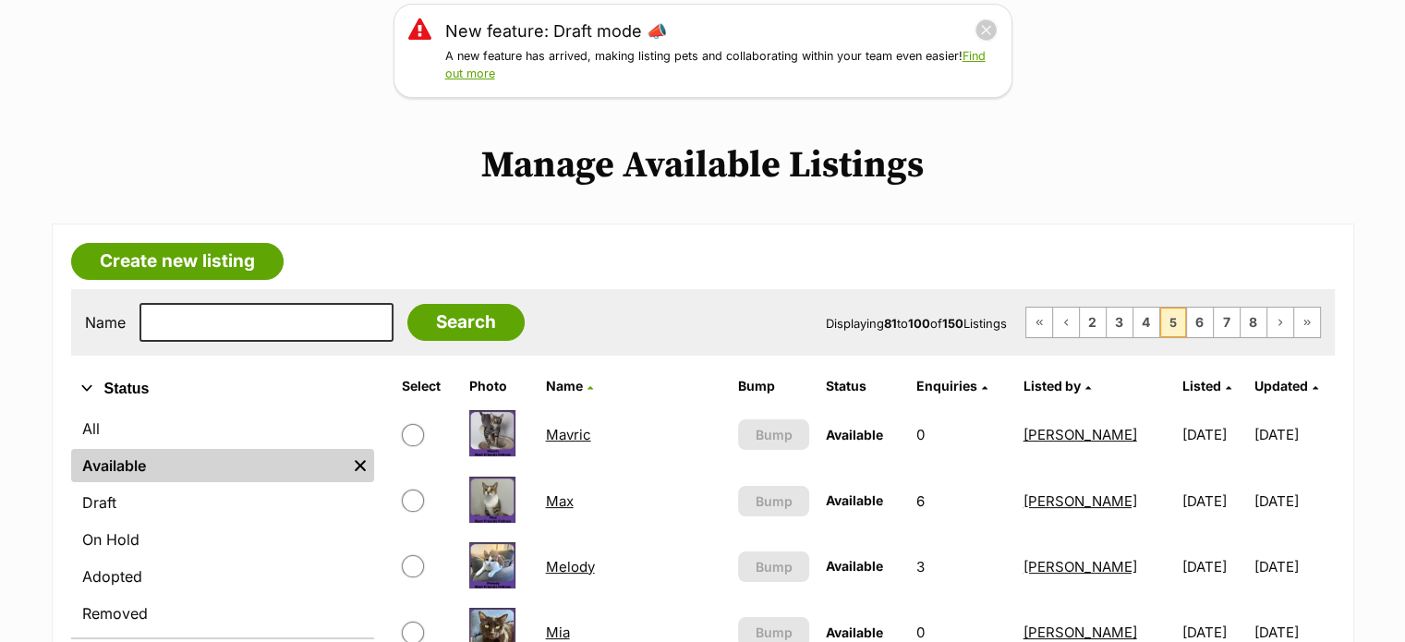
scroll to position [248, 0]
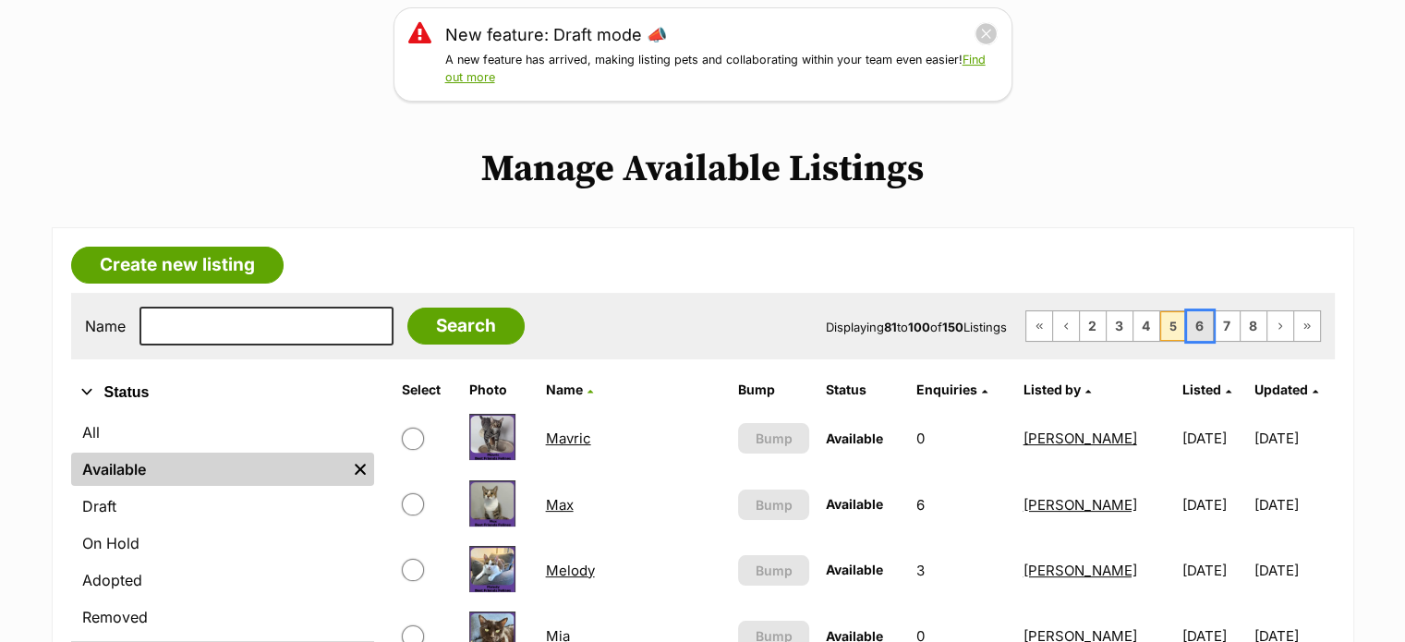
click at [1194, 317] on link "6" at bounding box center [1200, 326] width 26 height 30
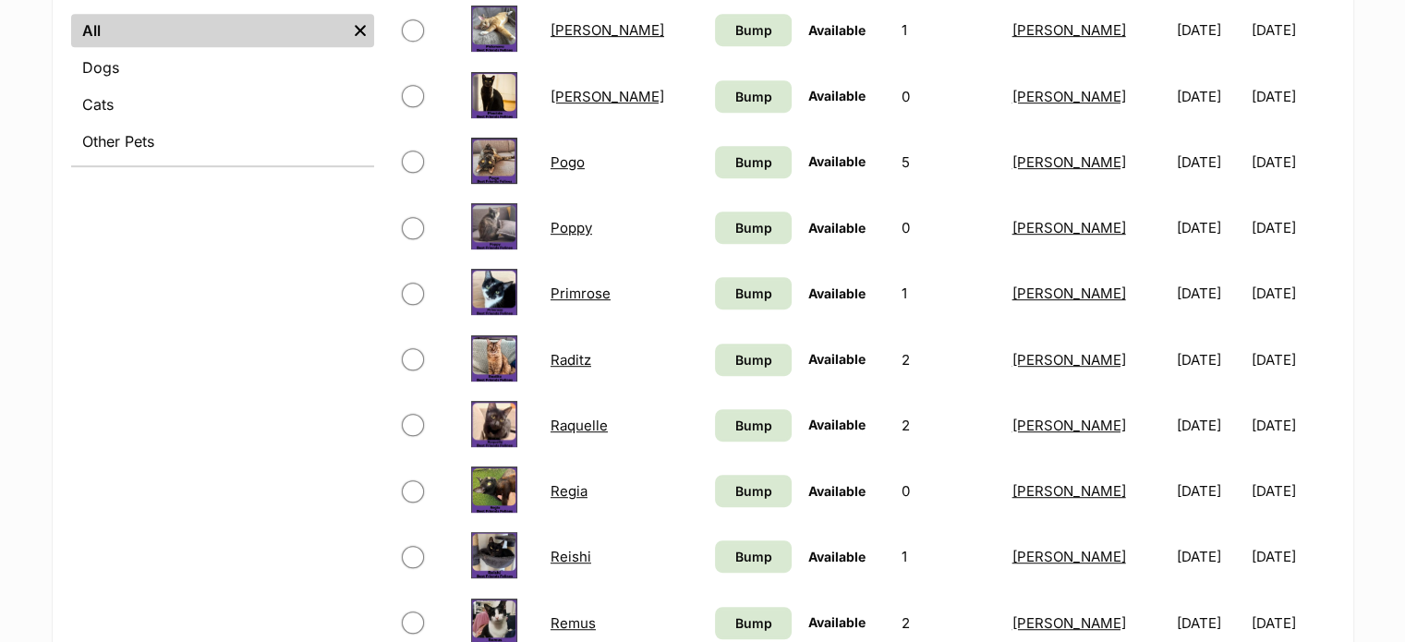
scroll to position [916, 0]
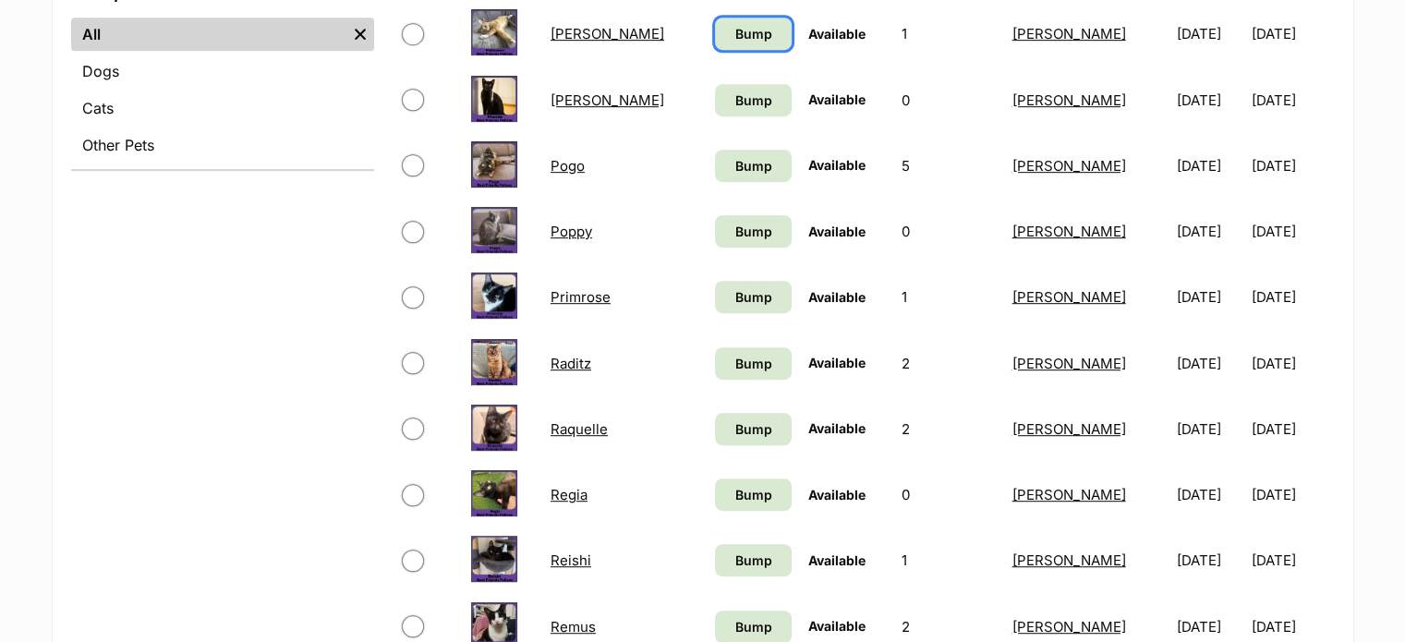
click at [734, 33] on span "Bump" at bounding box center [752, 33] width 37 height 19
click at [734, 95] on span "Bump" at bounding box center [752, 100] width 37 height 19
click at [734, 156] on span "Bump" at bounding box center [752, 165] width 37 height 19
click at [734, 229] on span "Bump" at bounding box center [752, 231] width 37 height 19
click at [734, 300] on span "Bump" at bounding box center [752, 296] width 37 height 19
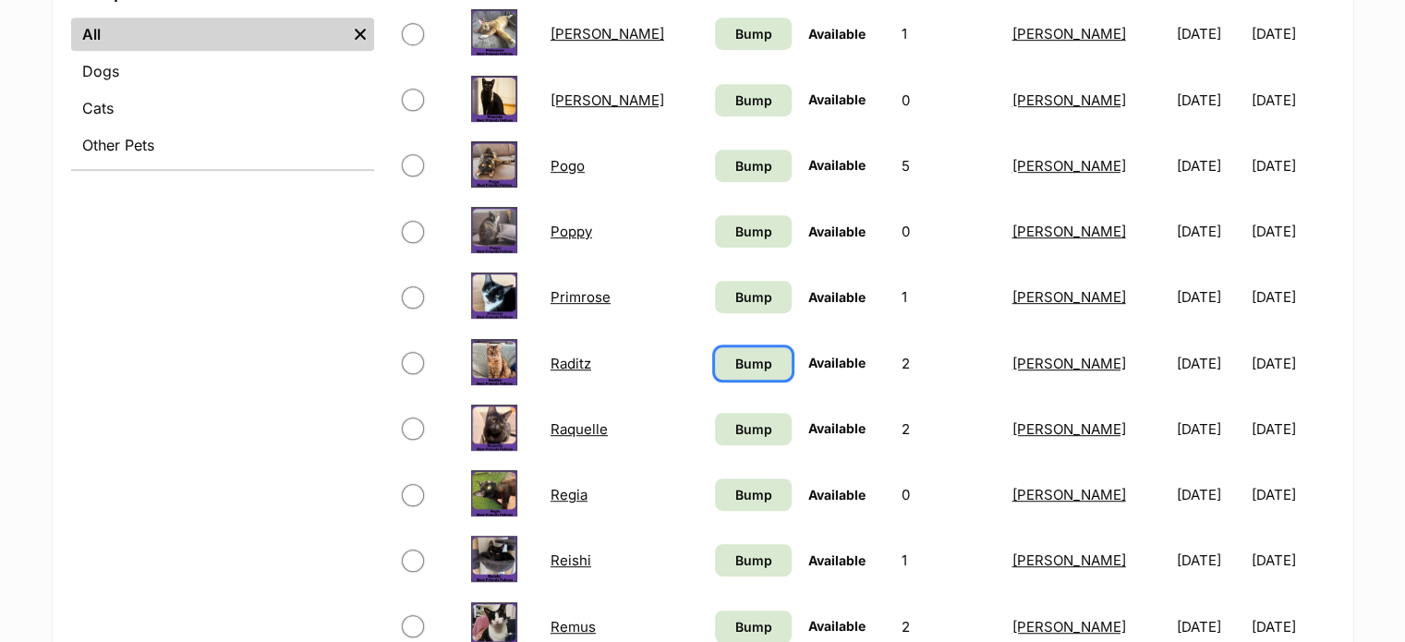
click at [734, 354] on span "Bump" at bounding box center [752, 363] width 37 height 19
click at [724, 437] on link "Bump" at bounding box center [753, 429] width 77 height 32
click at [734, 501] on span "Bump" at bounding box center [752, 494] width 37 height 19
click at [734, 551] on span "Bump" at bounding box center [752, 560] width 37 height 19
click at [735, 617] on link "Bump" at bounding box center [753, 627] width 77 height 32
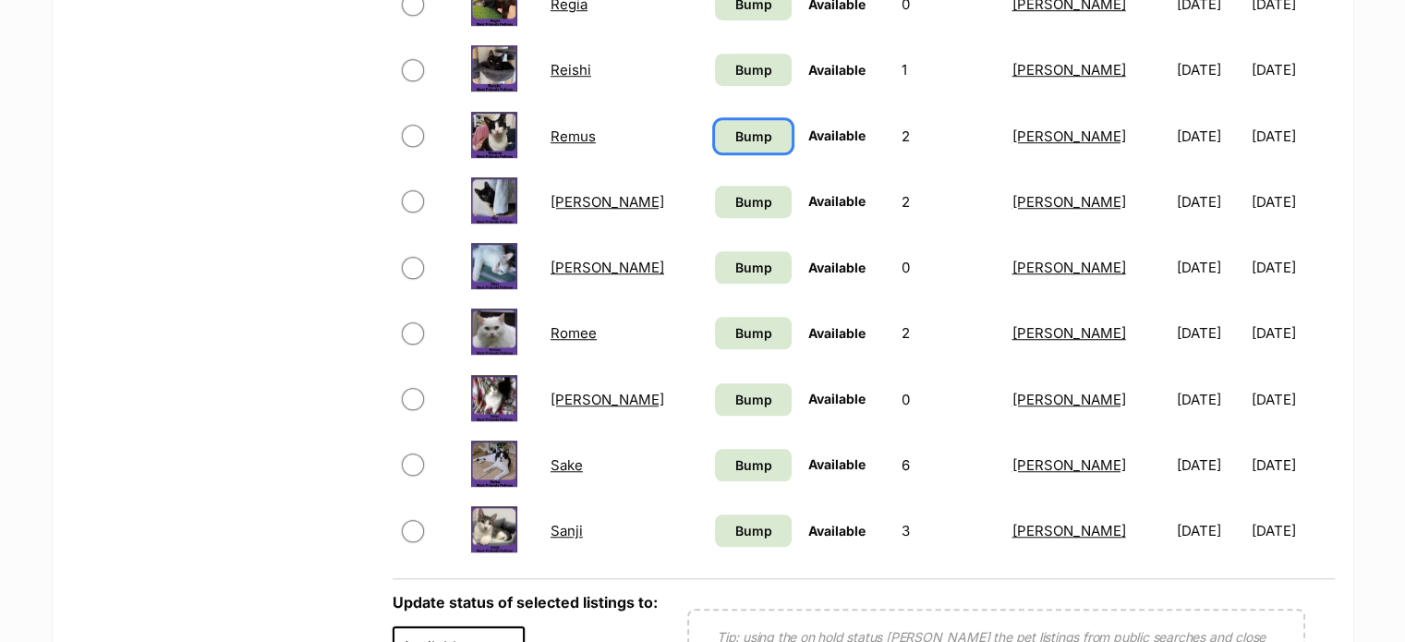
scroll to position [1515, 0]
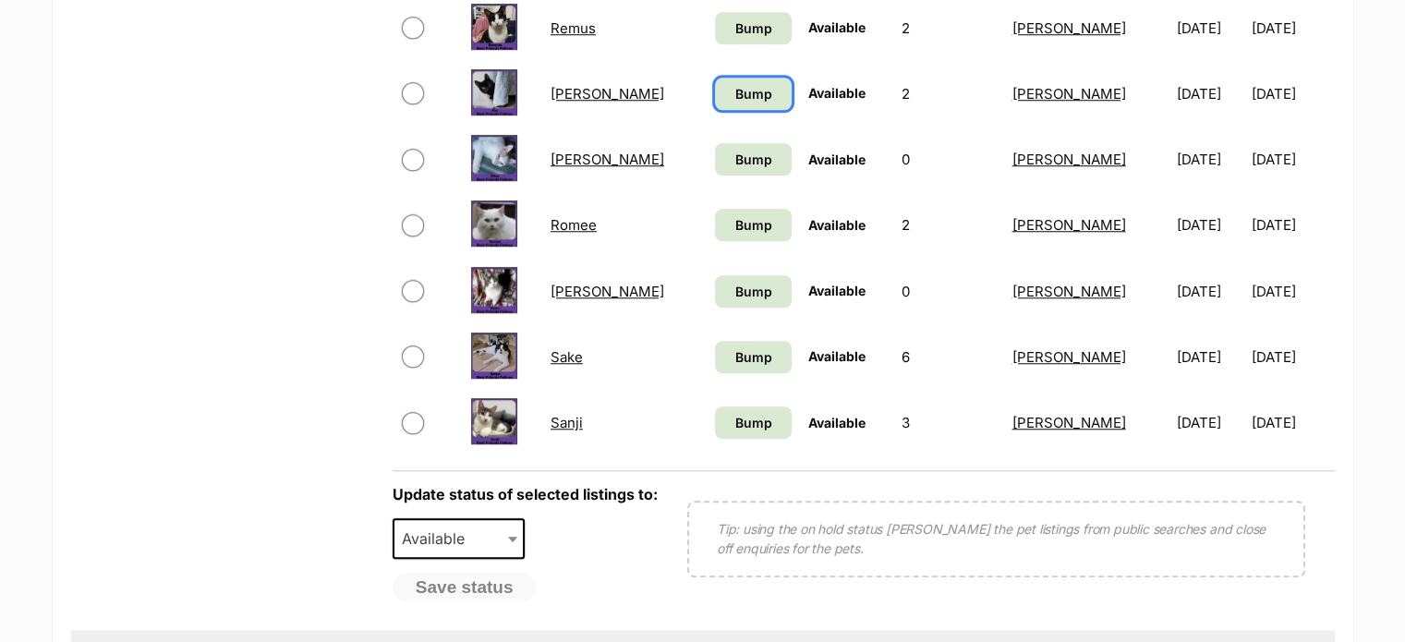
click at [715, 100] on link "Bump" at bounding box center [753, 94] width 77 height 32
click at [734, 162] on span "Bump" at bounding box center [752, 159] width 37 height 19
click at [734, 228] on span "Bump" at bounding box center [752, 224] width 37 height 19
click at [725, 297] on link "Bump" at bounding box center [753, 291] width 77 height 32
click at [732, 365] on link "Bump" at bounding box center [753, 357] width 77 height 32
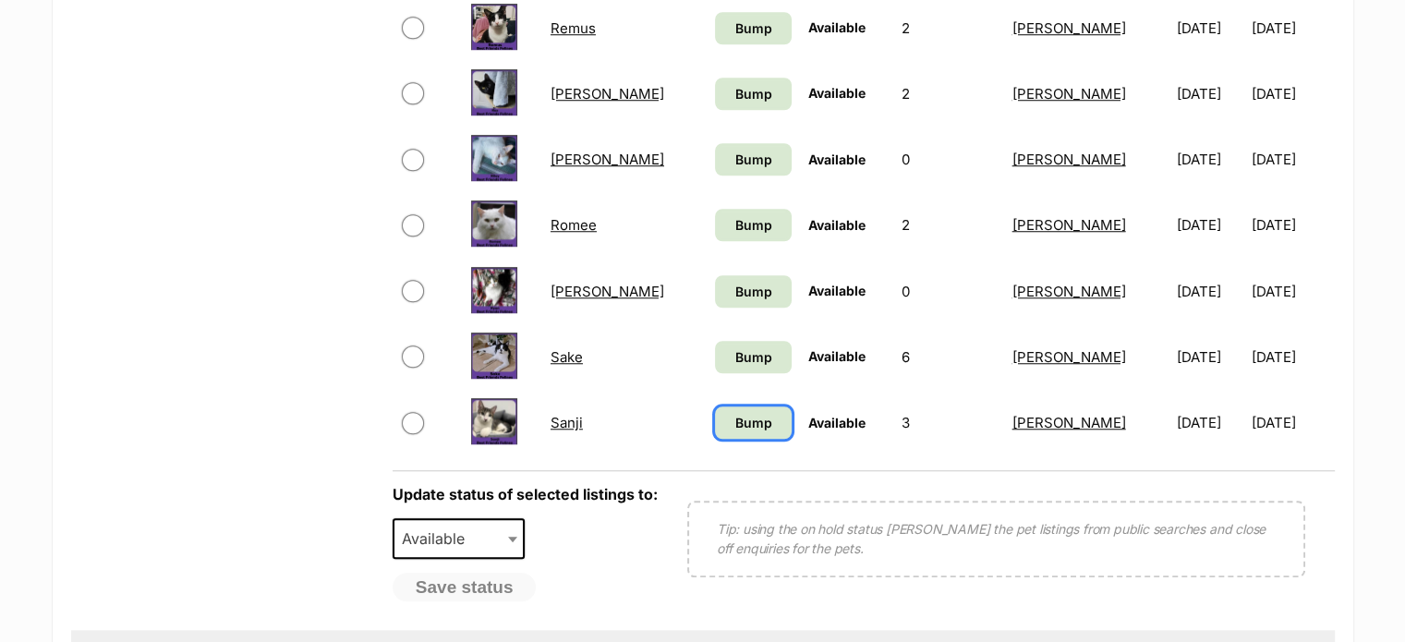
click at [737, 424] on link "Bump" at bounding box center [753, 422] width 77 height 32
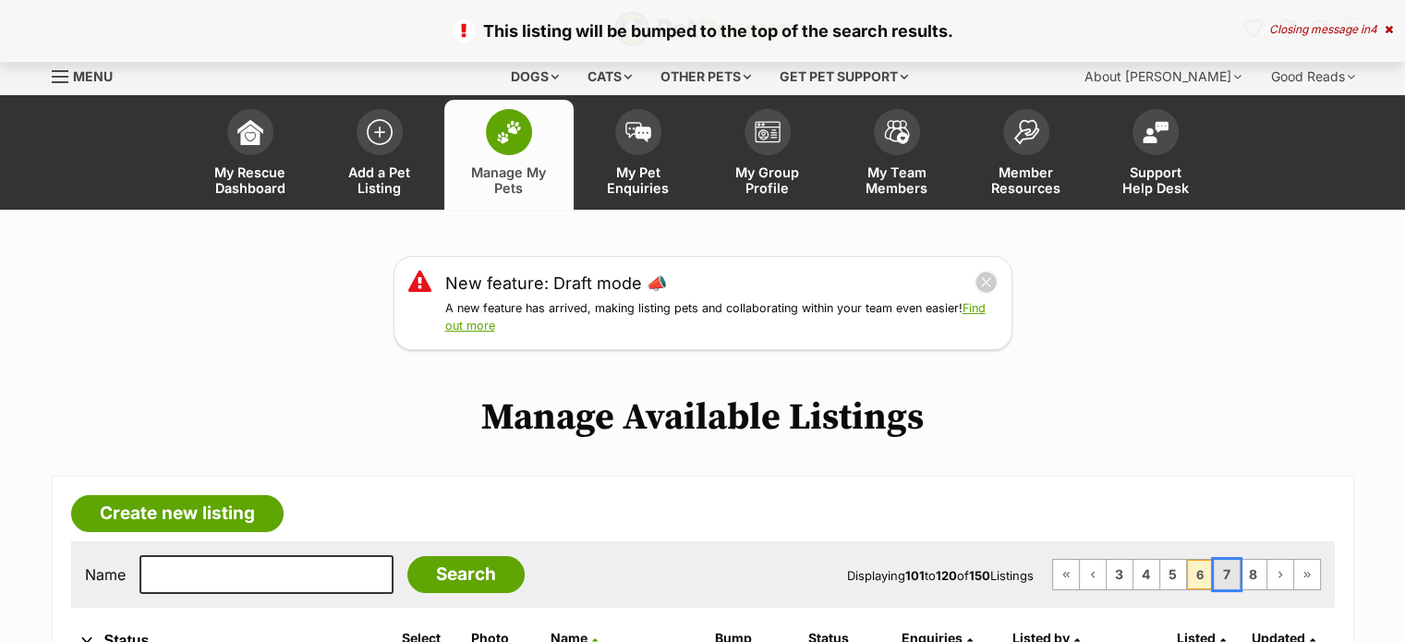
click at [1227, 564] on link "7" at bounding box center [1227, 575] width 26 height 30
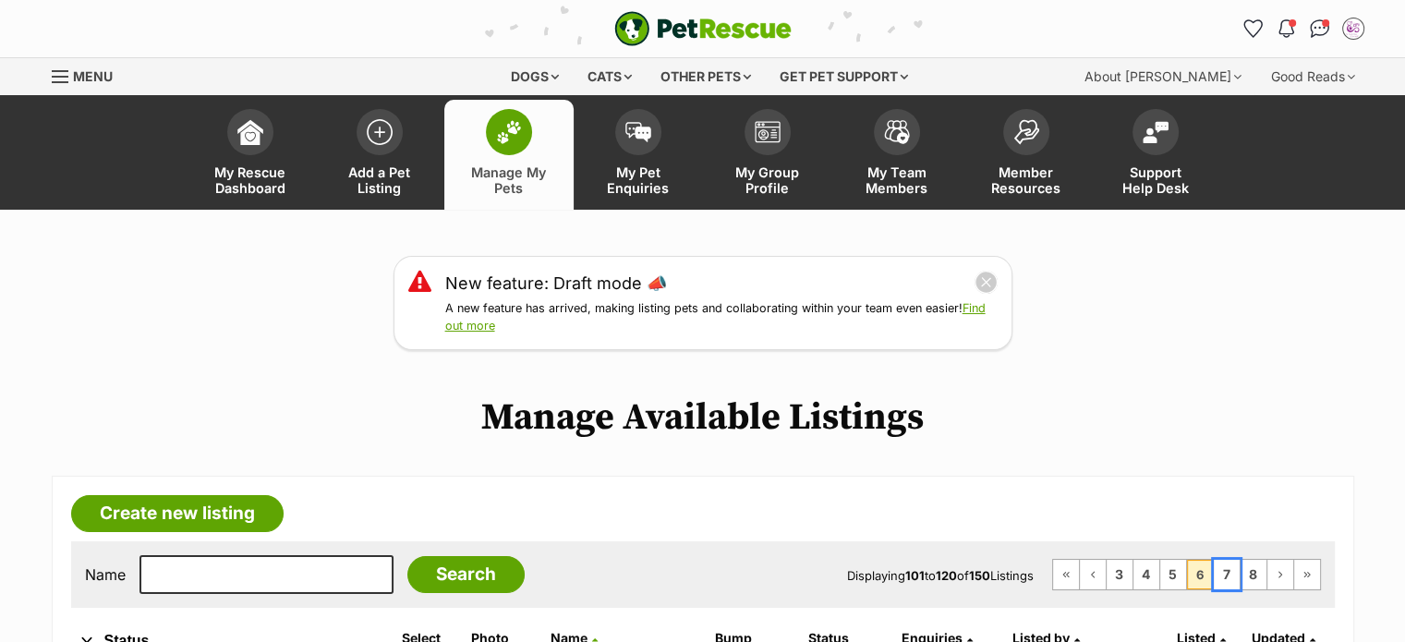
scroll to position [144, 0]
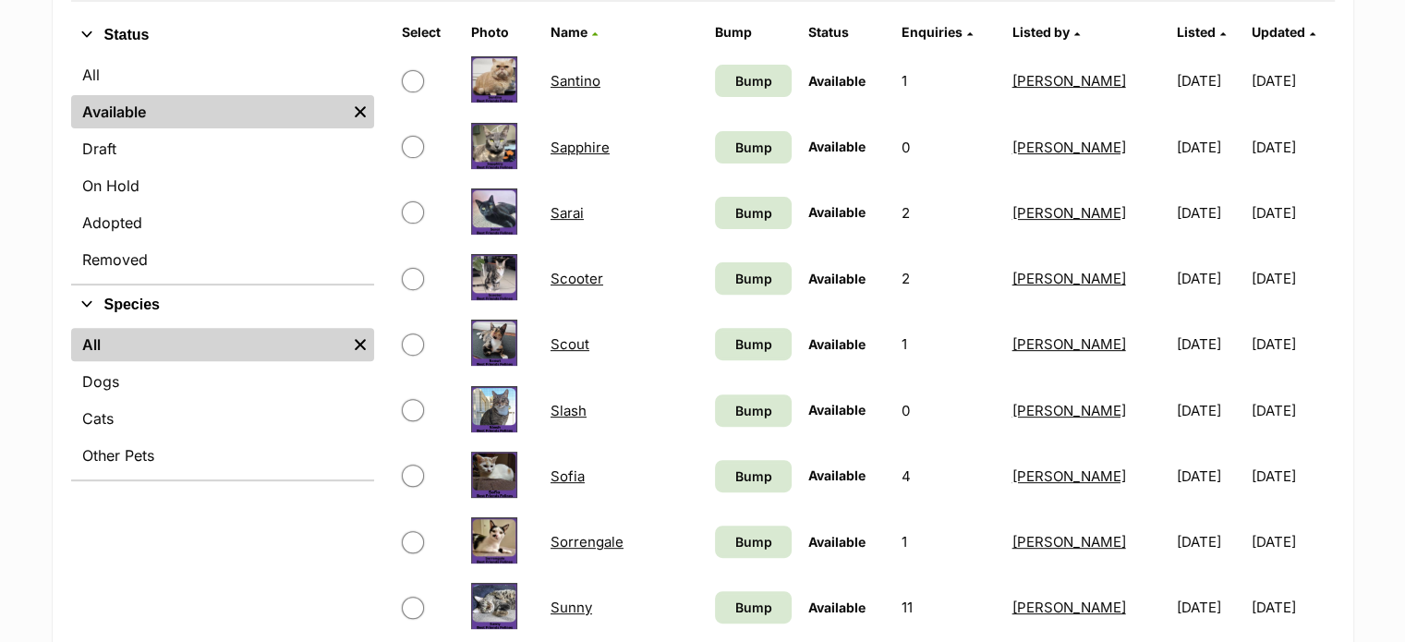
scroll to position [613, 0]
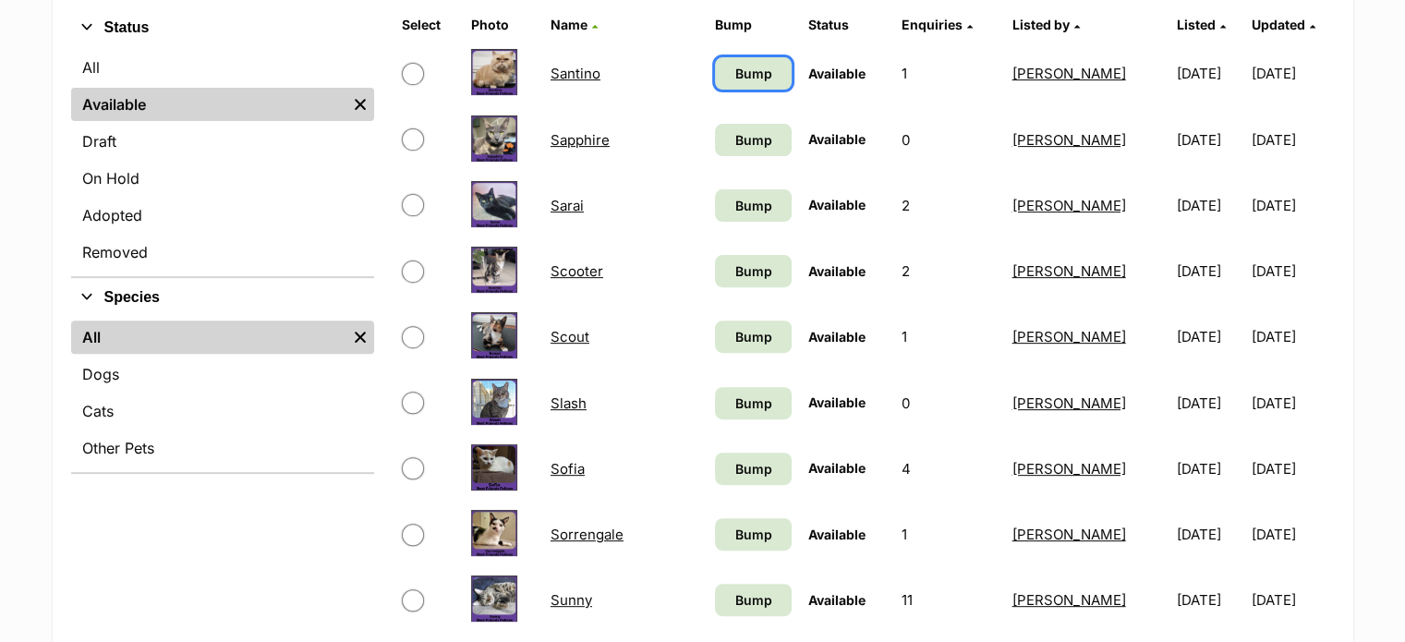
click at [734, 77] on span "Bump" at bounding box center [752, 73] width 37 height 19
click at [734, 140] on span "Bump" at bounding box center [752, 139] width 37 height 19
click at [734, 209] on span "Bump" at bounding box center [752, 205] width 37 height 19
click at [734, 261] on span "Bump" at bounding box center [752, 270] width 37 height 19
click at [734, 333] on span "Bump" at bounding box center [752, 336] width 37 height 19
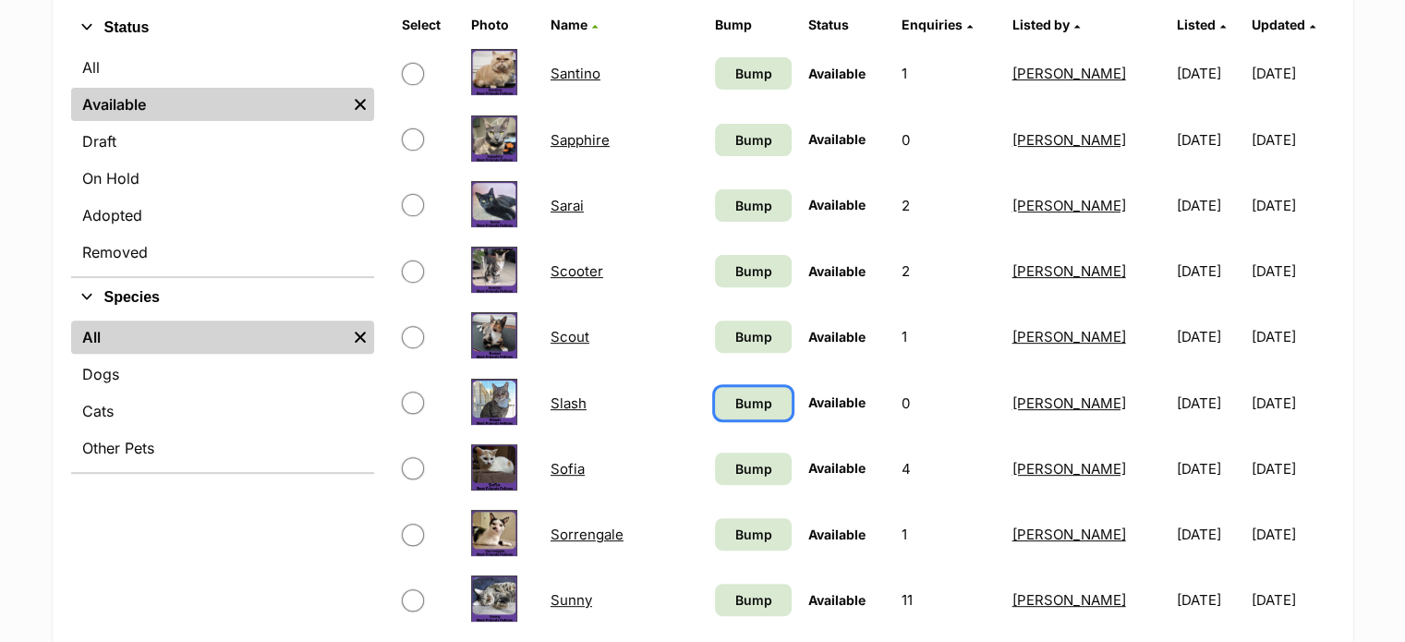
click at [734, 406] on span "Bump" at bounding box center [752, 403] width 37 height 19
click at [734, 467] on span "Bump" at bounding box center [752, 468] width 37 height 19
click at [734, 531] on span "Bump" at bounding box center [752, 534] width 37 height 19
click at [734, 601] on span "Bump" at bounding box center [752, 599] width 37 height 19
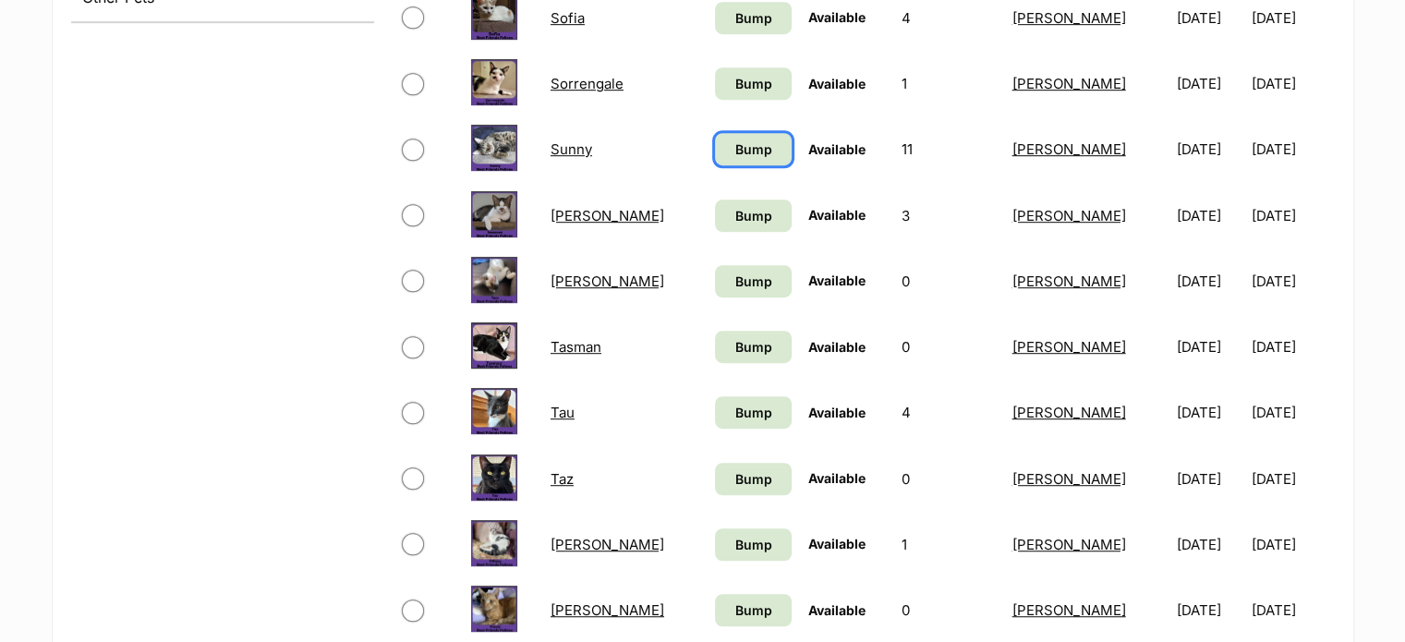
scroll to position [1075, 0]
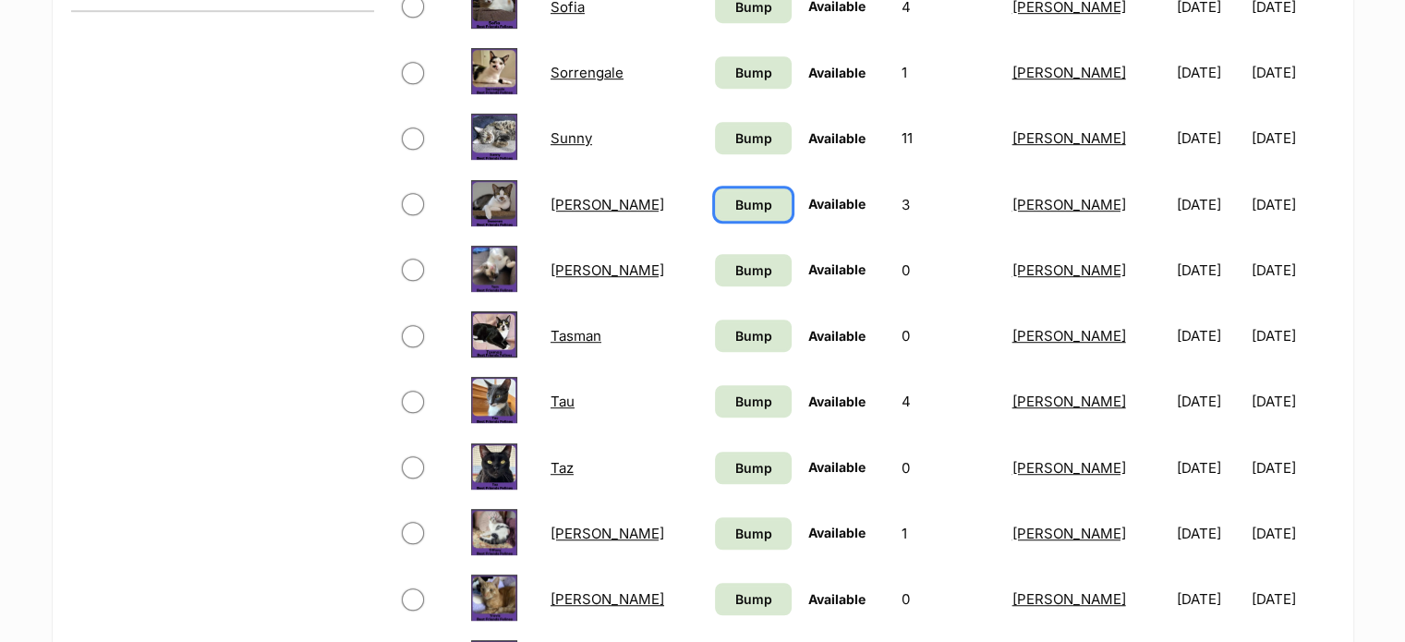
click at [734, 201] on span "Bump" at bounding box center [752, 204] width 37 height 19
click at [715, 254] on link "Bump" at bounding box center [753, 270] width 77 height 32
click at [715, 345] on link "Bump" at bounding box center [753, 336] width 77 height 32
click at [721, 408] on link "Bump" at bounding box center [753, 401] width 77 height 32
click at [734, 473] on span "Bump" at bounding box center [752, 467] width 37 height 19
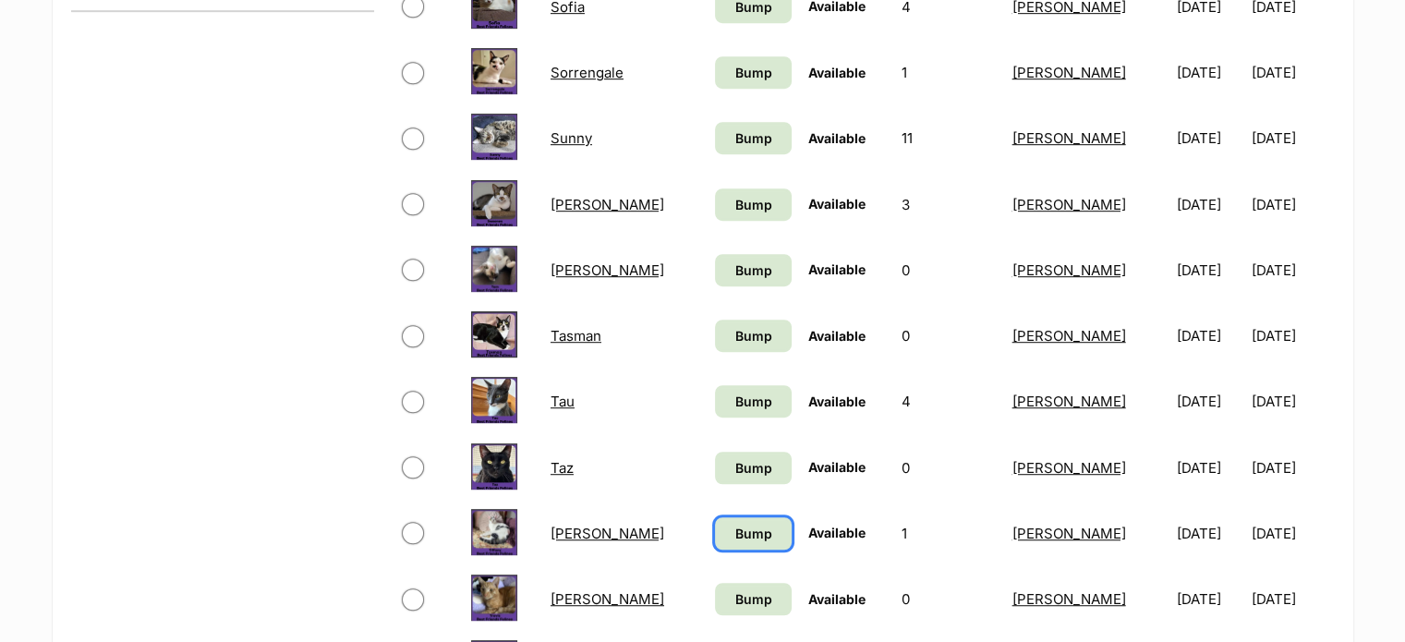
click at [723, 542] on link "Bump" at bounding box center [753, 533] width 77 height 32
click at [734, 591] on span "Bump" at bounding box center [752, 598] width 37 height 19
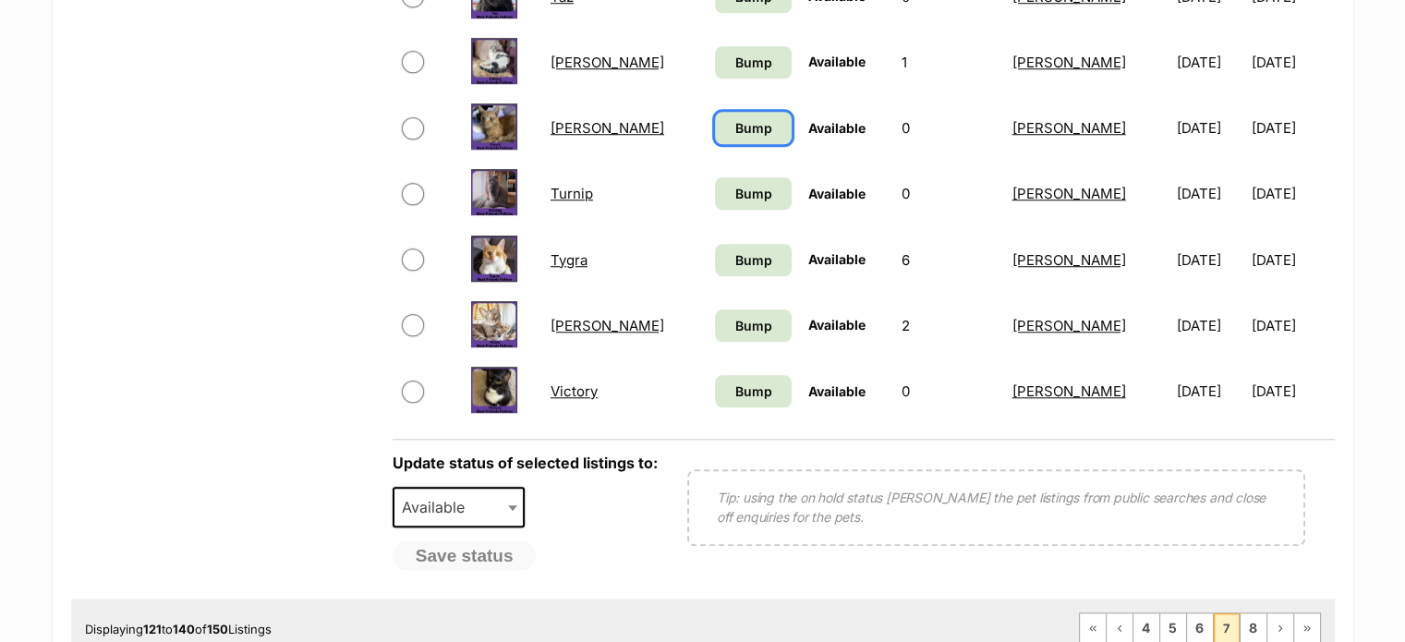
scroll to position [1607, 0]
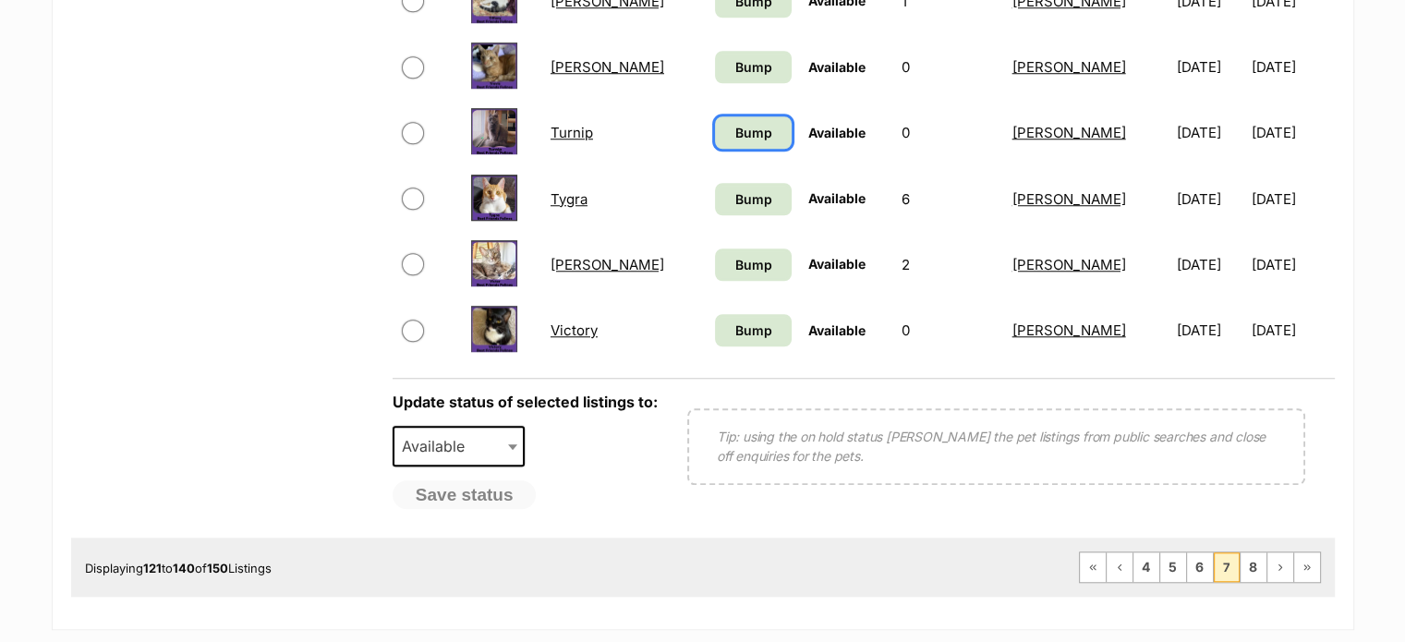
click at [734, 135] on span "Bump" at bounding box center [752, 132] width 37 height 19
click at [734, 196] on span "Bump" at bounding box center [752, 198] width 37 height 19
click at [722, 250] on link "Bump" at bounding box center [753, 264] width 77 height 32
click at [720, 336] on link "Bump" at bounding box center [753, 330] width 77 height 32
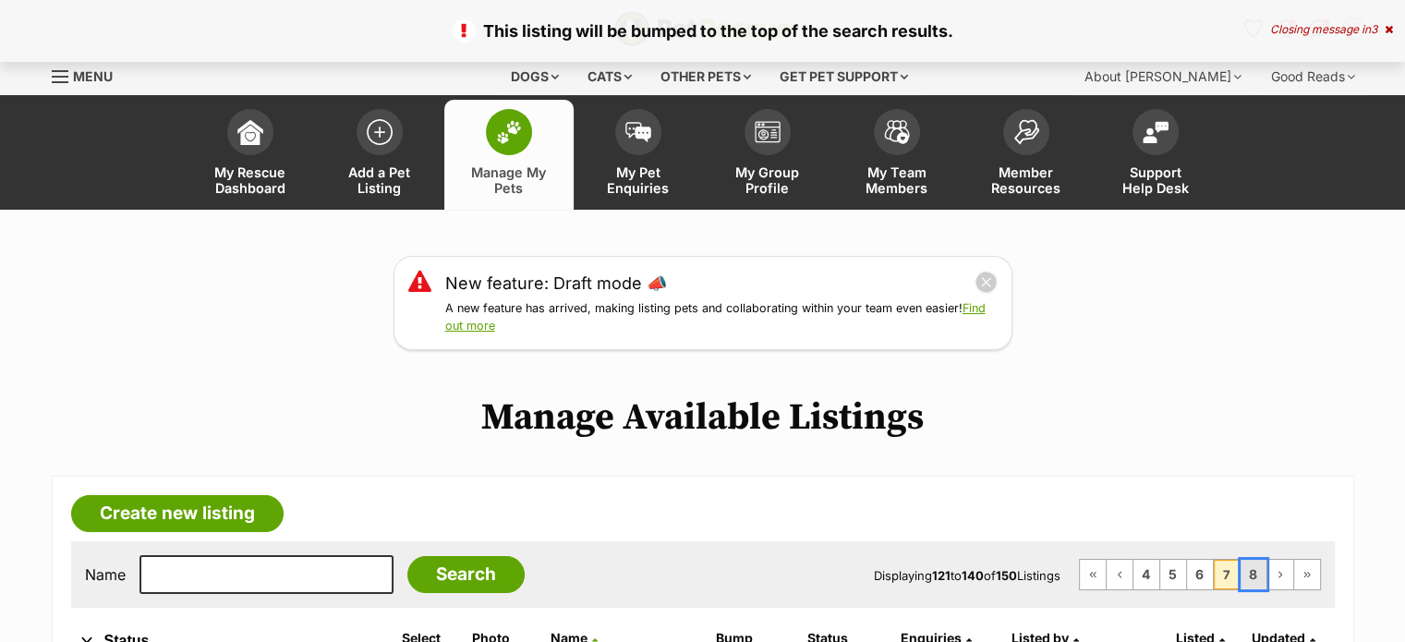
click at [1254, 568] on link "8" at bounding box center [1254, 575] width 26 height 30
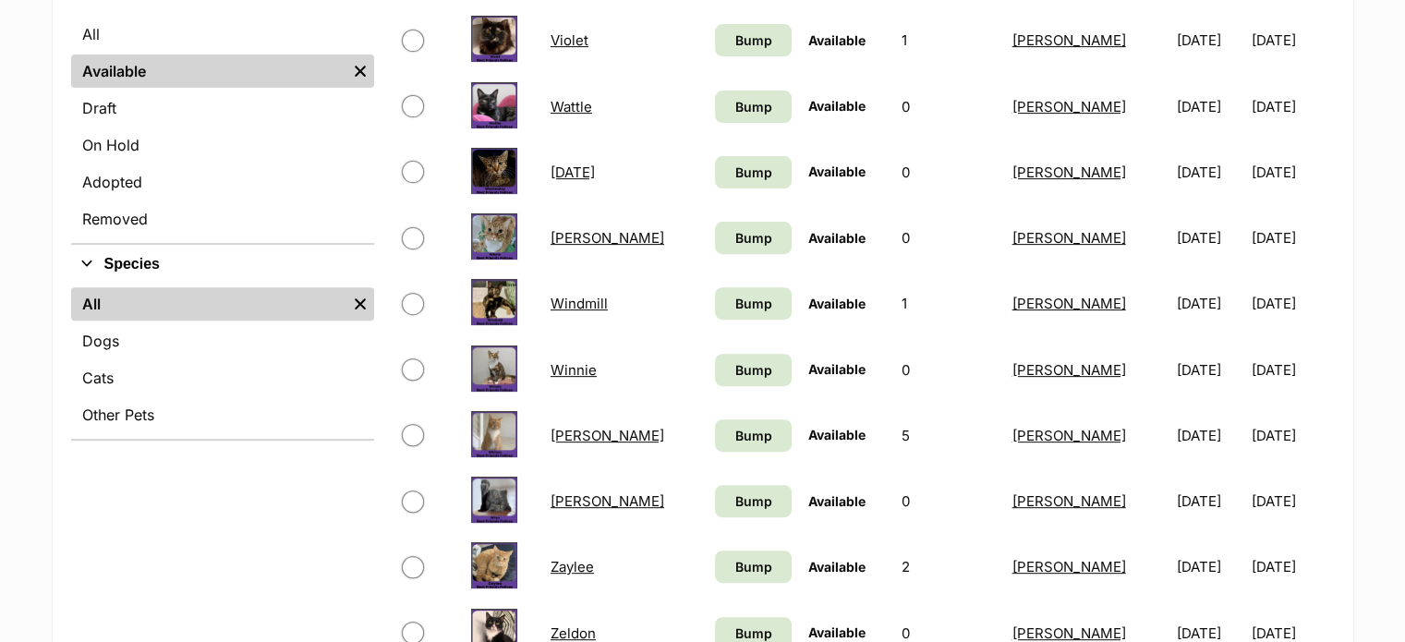
scroll to position [637, 0]
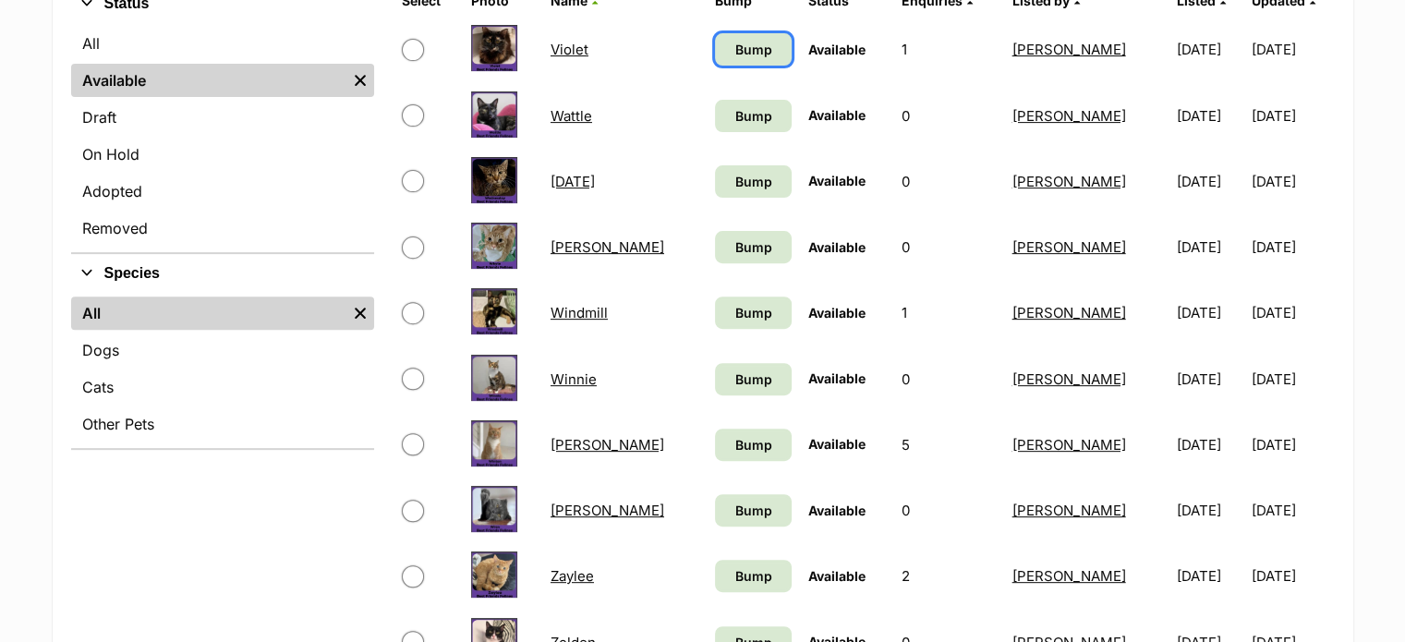
click at [734, 55] on span "Bump" at bounding box center [752, 49] width 37 height 19
click at [734, 121] on span "Bump" at bounding box center [752, 115] width 37 height 19
click at [734, 180] on span "Bump" at bounding box center [752, 181] width 37 height 19
click at [718, 231] on link "Bump" at bounding box center [753, 247] width 77 height 32
click at [734, 316] on span "Bump" at bounding box center [752, 312] width 37 height 19
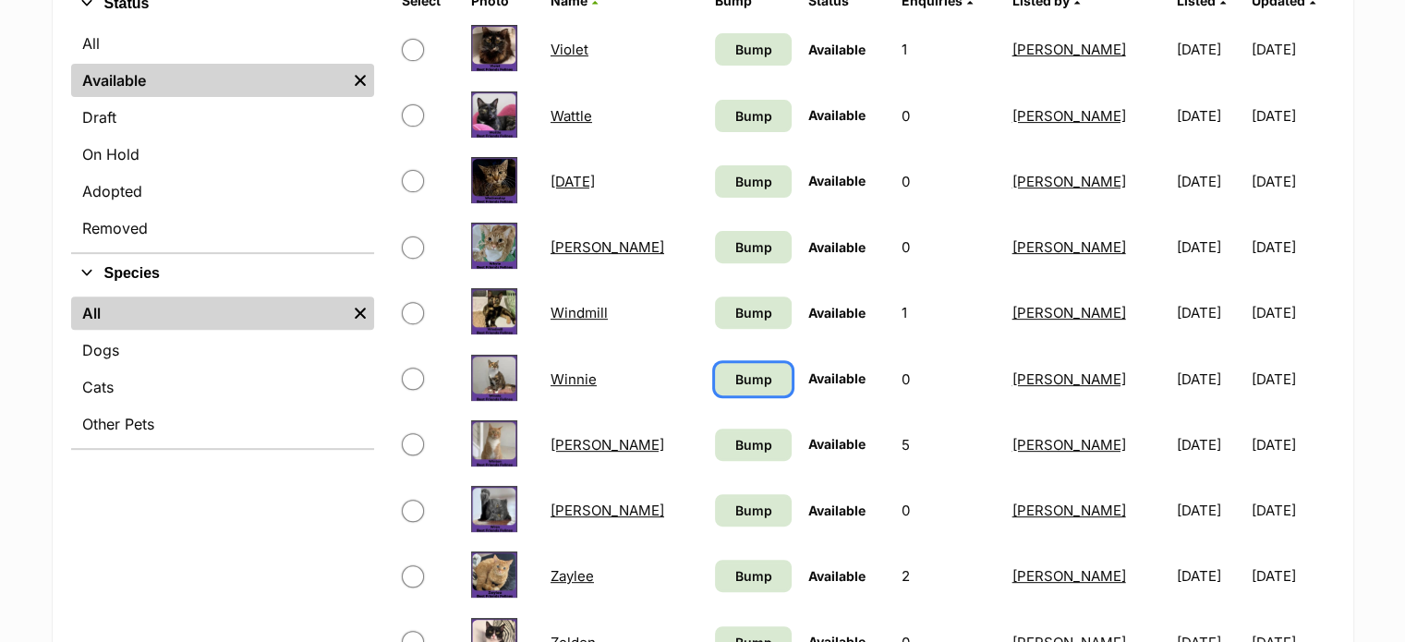
click at [734, 371] on span "Bump" at bounding box center [752, 379] width 37 height 19
click at [734, 439] on span "Bump" at bounding box center [752, 444] width 37 height 19
click at [729, 495] on link "Bump" at bounding box center [753, 510] width 77 height 32
click at [734, 566] on span "Bump" at bounding box center [752, 575] width 37 height 19
click at [734, 633] on span "Bump" at bounding box center [752, 642] width 37 height 19
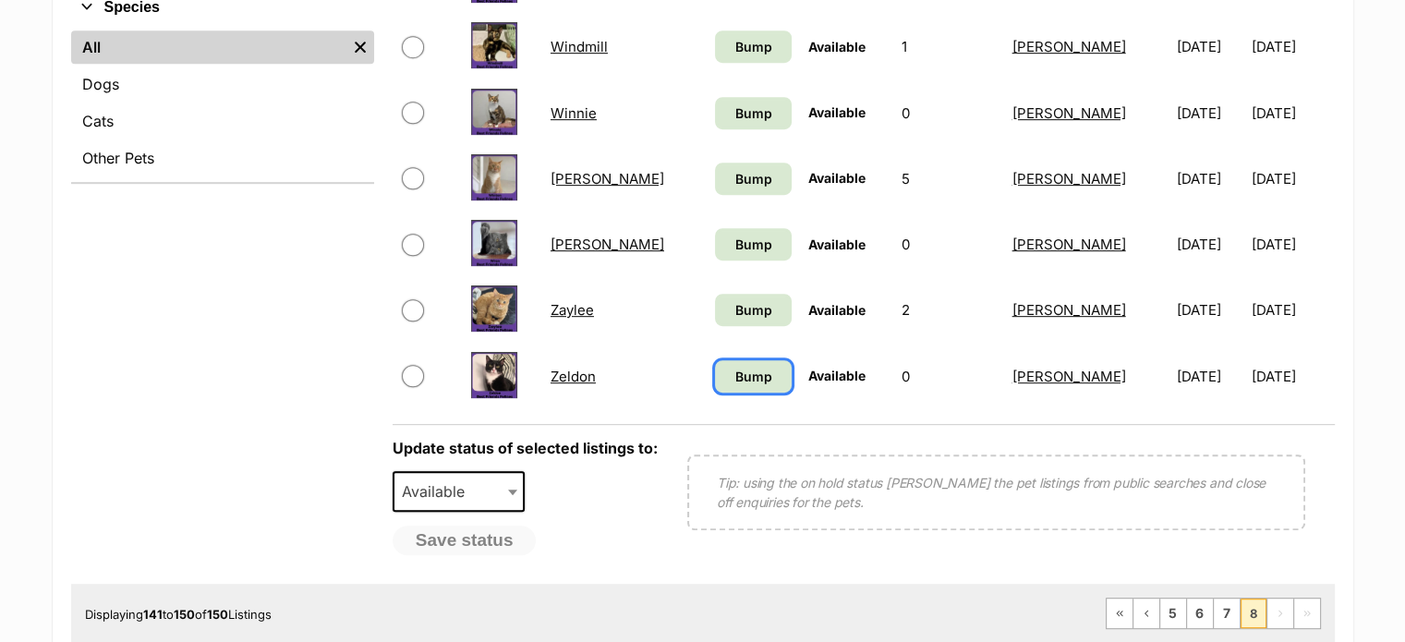
scroll to position [919, 0]
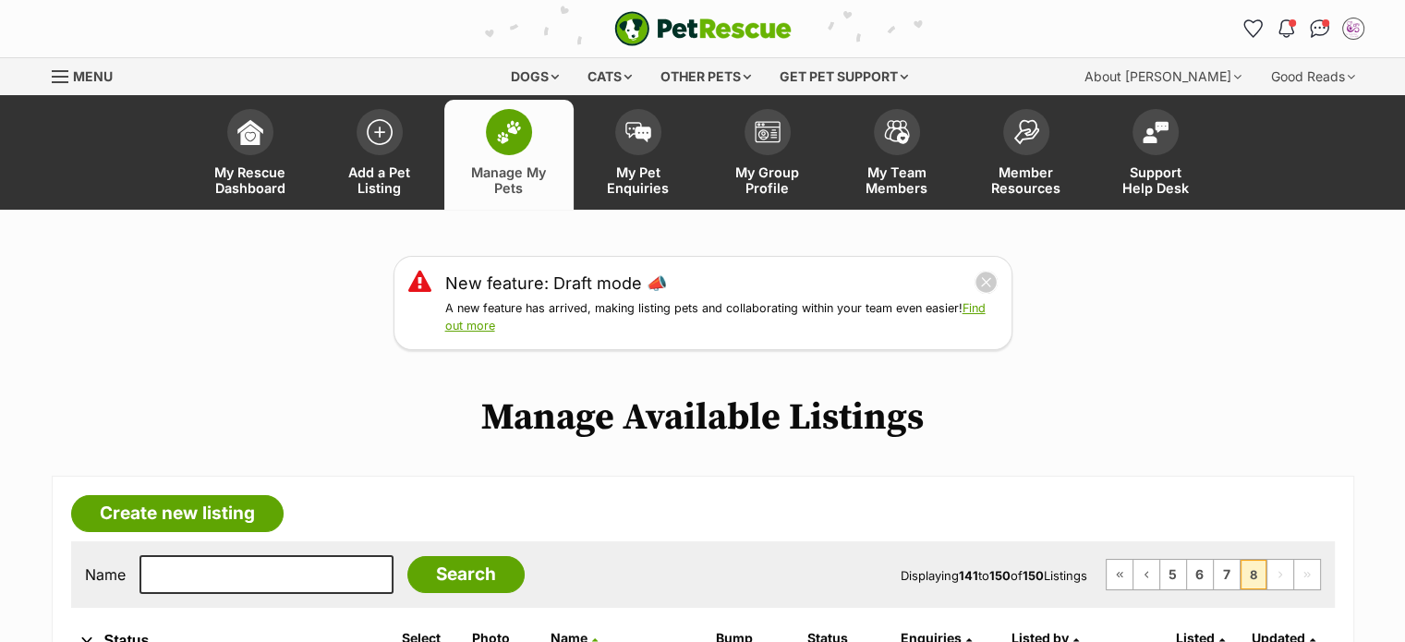
click at [63, 84] on link "Menu" at bounding box center [89, 74] width 74 height 33
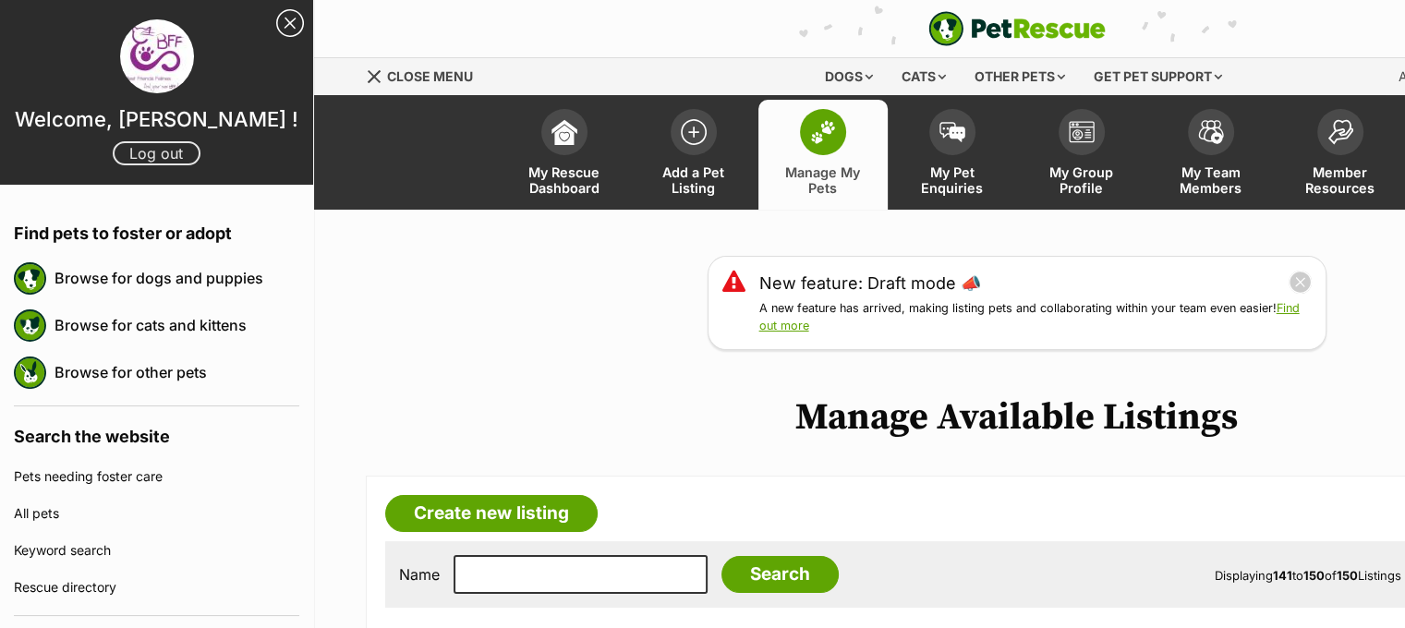
click at [152, 157] on link "Log out" at bounding box center [157, 153] width 88 height 24
